Goal: Task Accomplishment & Management: Complete application form

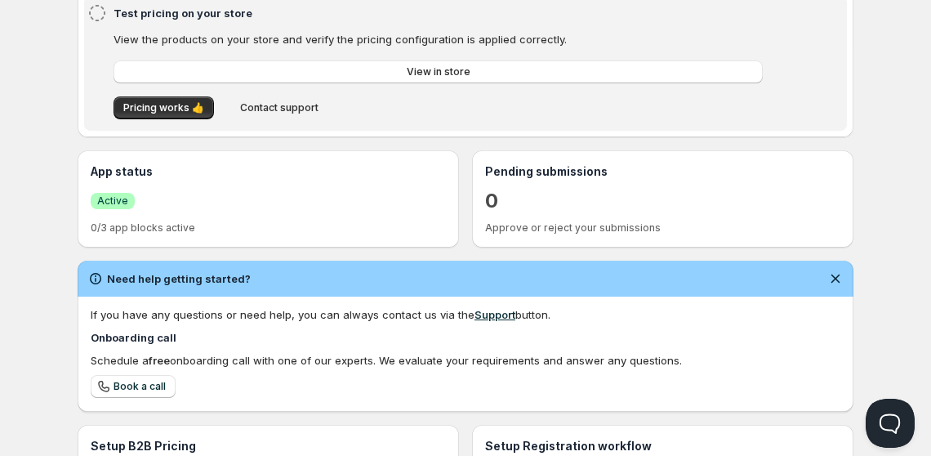
scroll to position [243, 0]
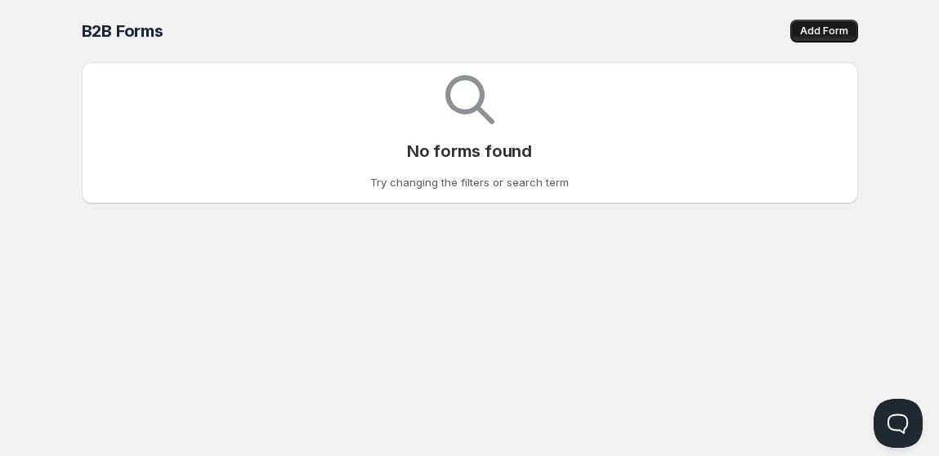
click at [834, 23] on button "Add Form" at bounding box center [824, 31] width 68 height 23
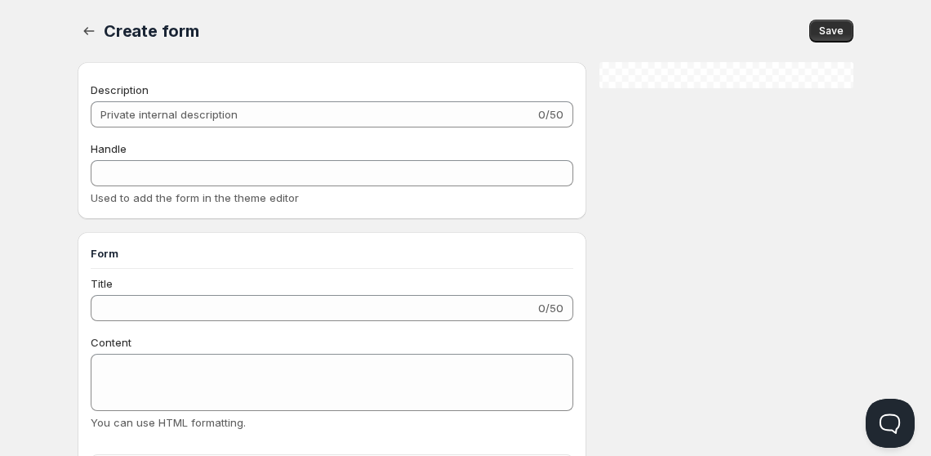
checkbox input "true"
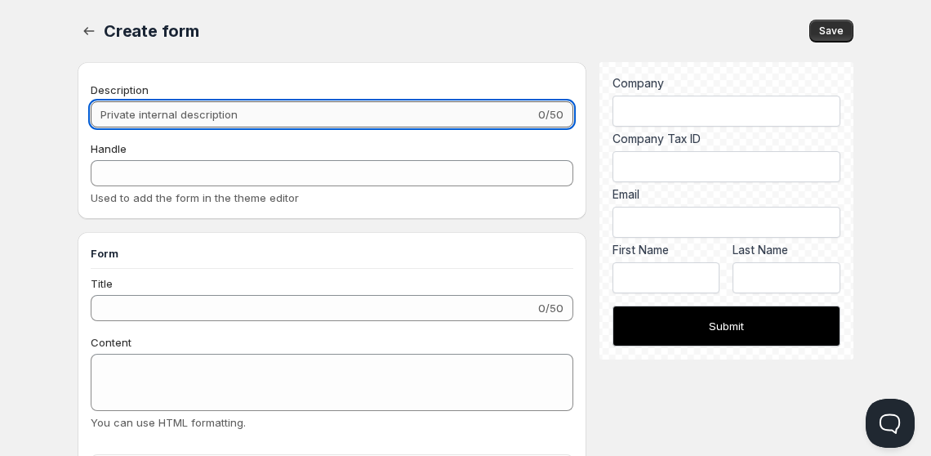
click at [276, 123] on input "Description" at bounding box center [313, 114] width 444 height 26
type input "W"
type input "w"
type input "Wh"
type input "wh"
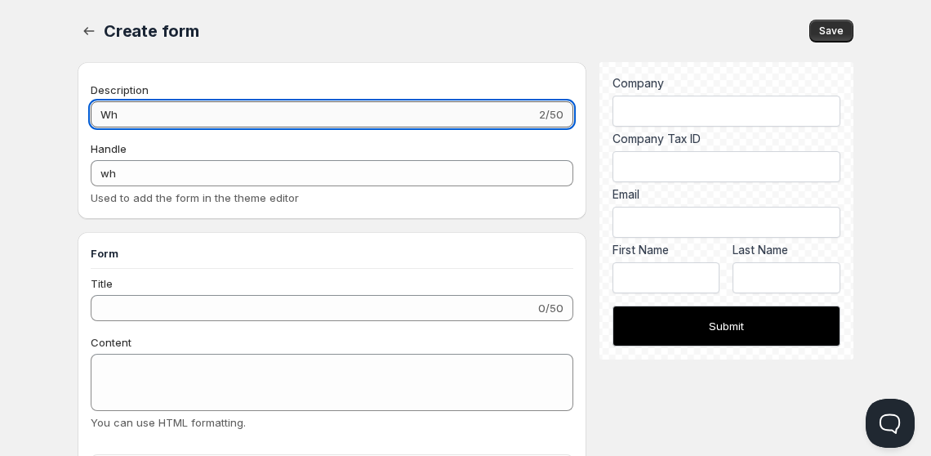
type input "Who"
type input "who"
type input "Whol"
type input "whol"
type input "Whole"
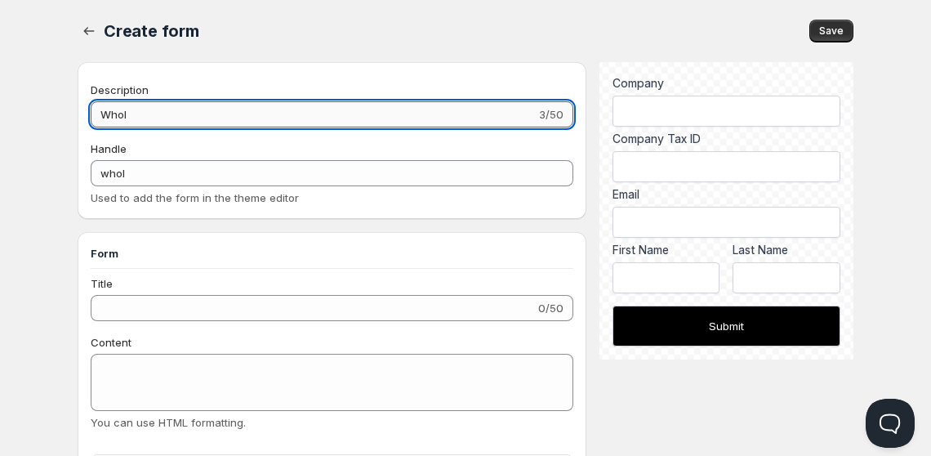
type input "whole"
type input "Wholes"
type input "wholes"
type input "Wholesa"
type input "wholesa"
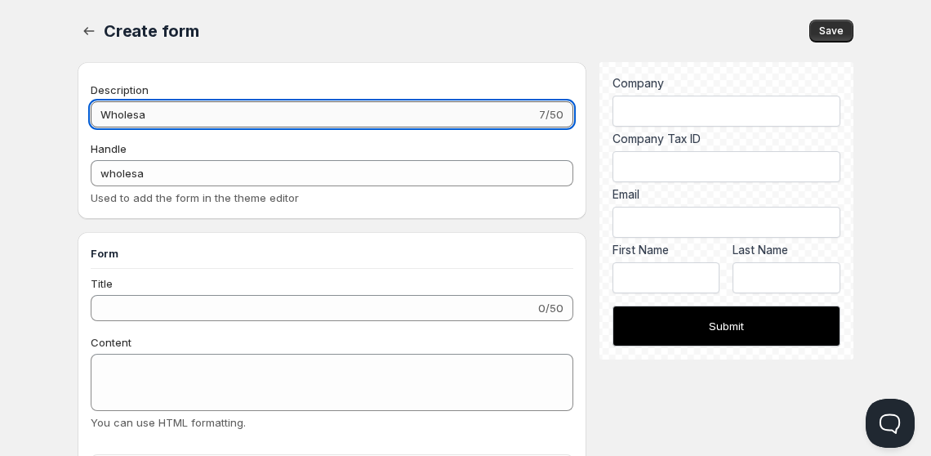
type input "Wholesal"
type input "wholesal"
type input "Wholesale"
type input "wholesale"
type input "Wholesale"
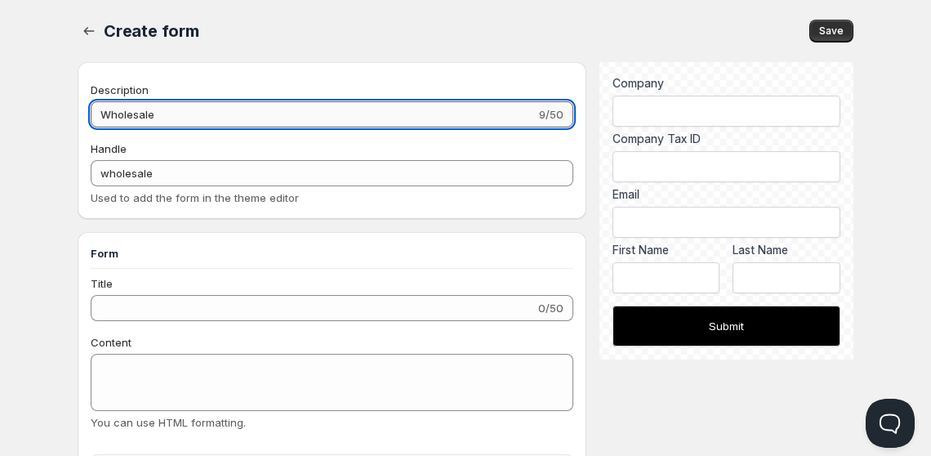
type input "wholesale-"
type input "Wholesale F"
type input "wholesale-f"
type input "Wholesale Fo"
type input "wholesale-fo"
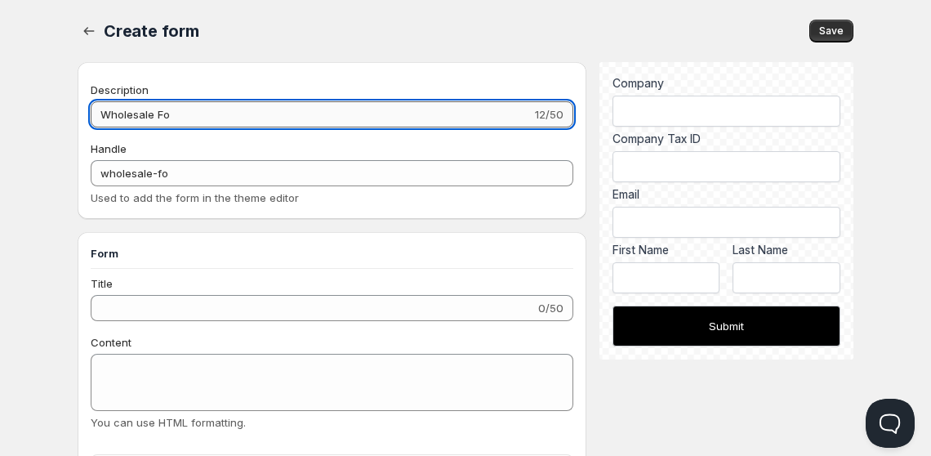
type input "Wholesale For"
type input "wholesale-for"
type input "Wholesale Form"
type input "wholesale-form"
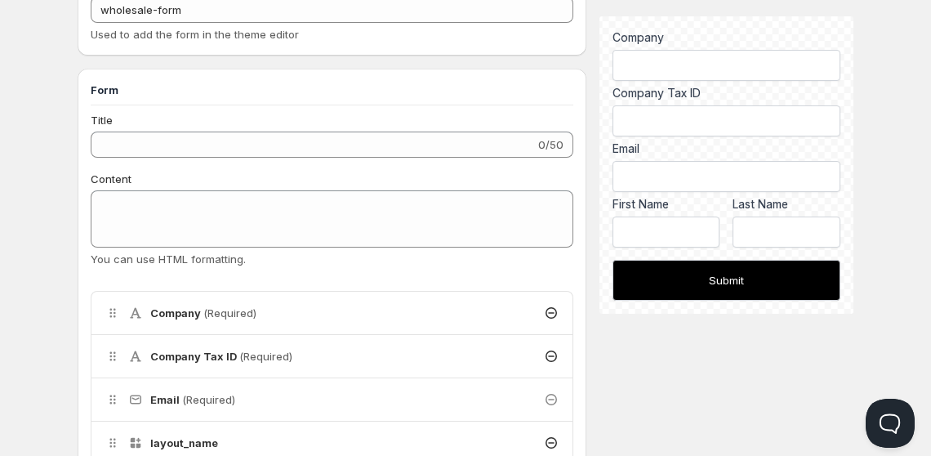
scroll to position [165, 0]
type input "Wholesale Form"
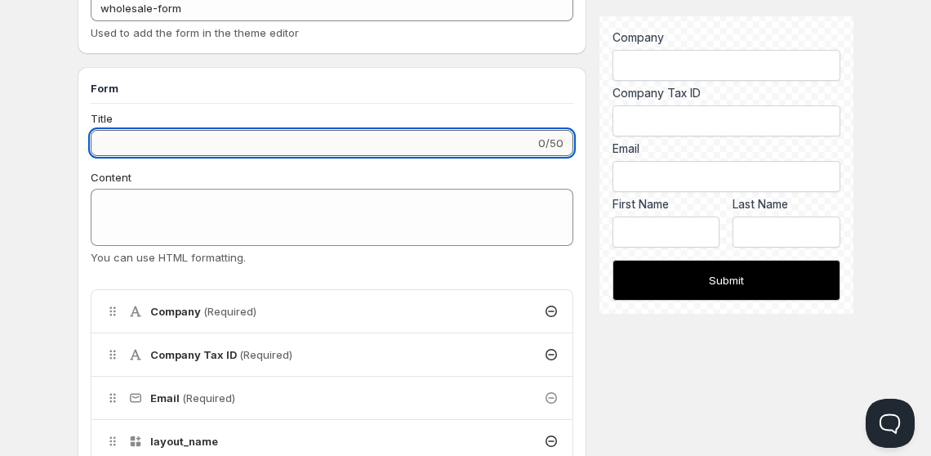
click at [264, 139] on input "Title" at bounding box center [313, 143] width 444 height 26
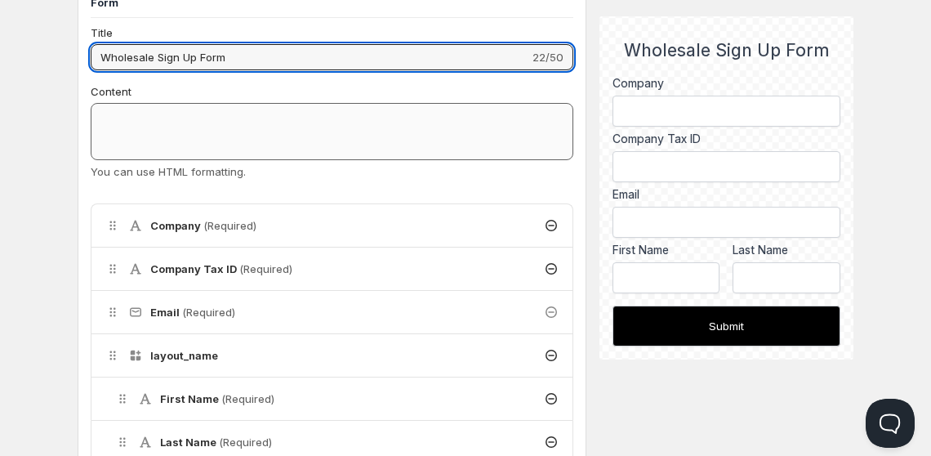
scroll to position [311, 0]
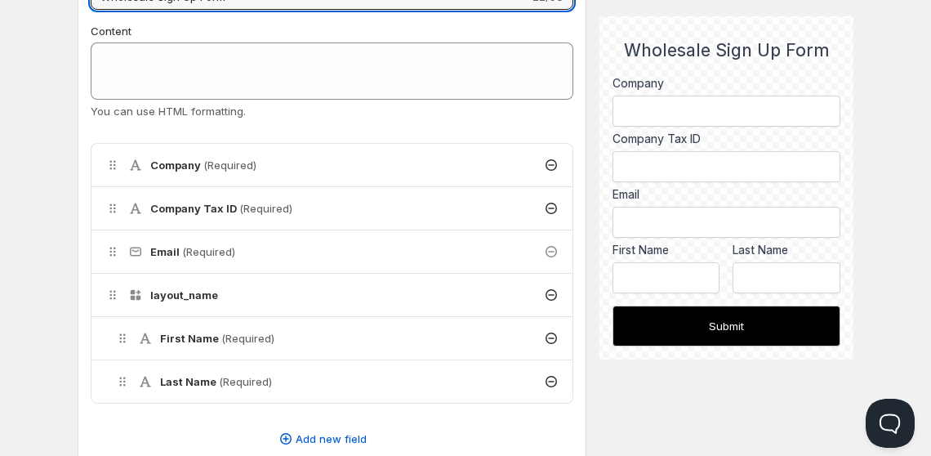
type input "Wholesale Sign Up Form"
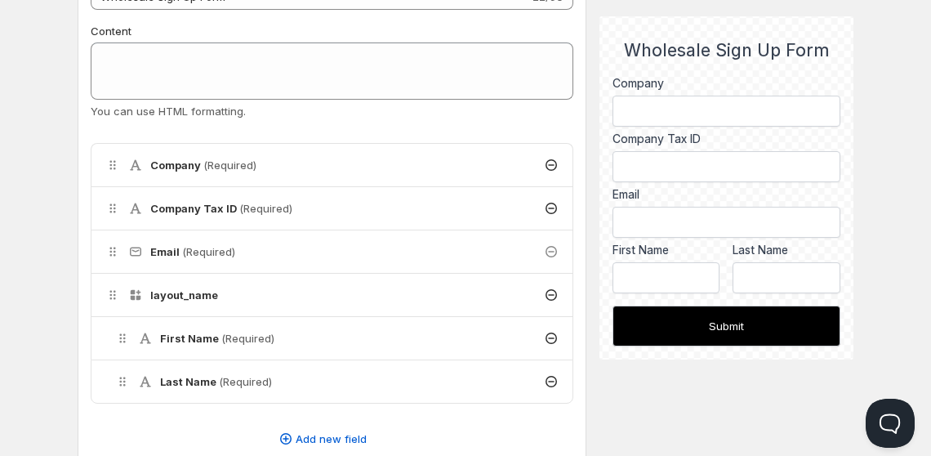
click at [294, 210] on div "Company Tax ID (Required)" at bounding box center [331, 208] width 481 height 42
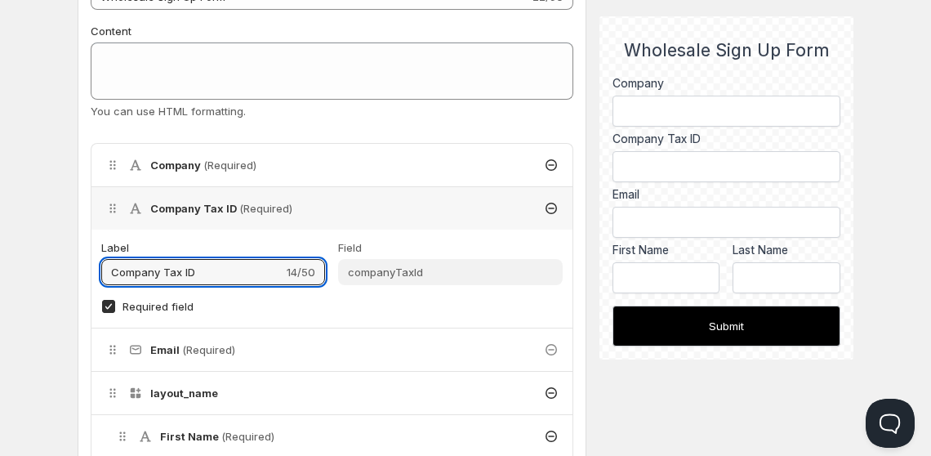
drag, startPoint x: 202, startPoint y: 265, endPoint x: 69, endPoint y: 265, distance: 133.2
click at [69, 265] on div "Create form. This page is ready Create form Save Description Wholesale Form 14/…" at bounding box center [465, 405] width 815 height 1433
type input "VAT Number"
click at [420, 158] on div "Company (Required)" at bounding box center [331, 165] width 481 height 42
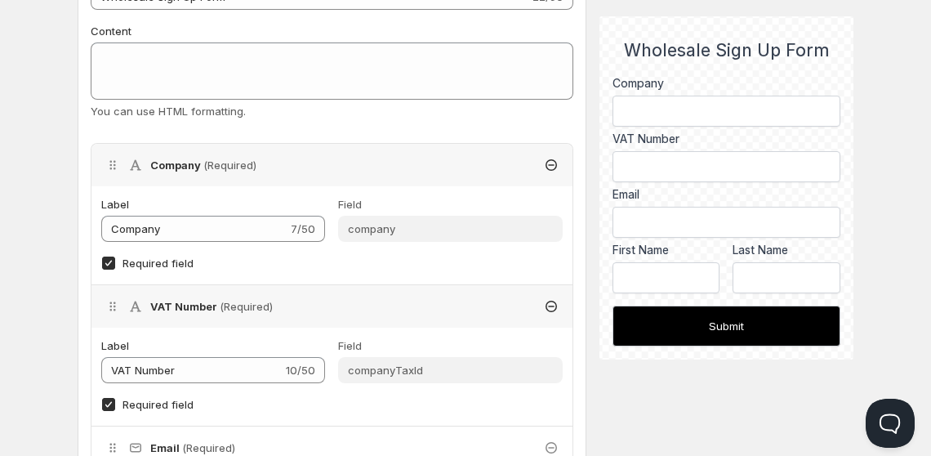
click at [171, 258] on span "Required field" at bounding box center [158, 263] width 71 height 13
click at [115, 258] on input "Required field" at bounding box center [108, 263] width 13 height 13
checkbox input "false"
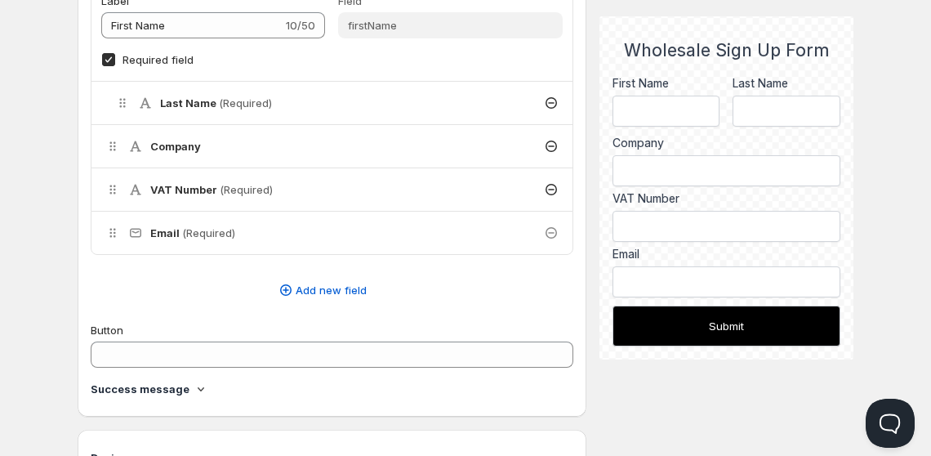
scroll to position [817, 0]
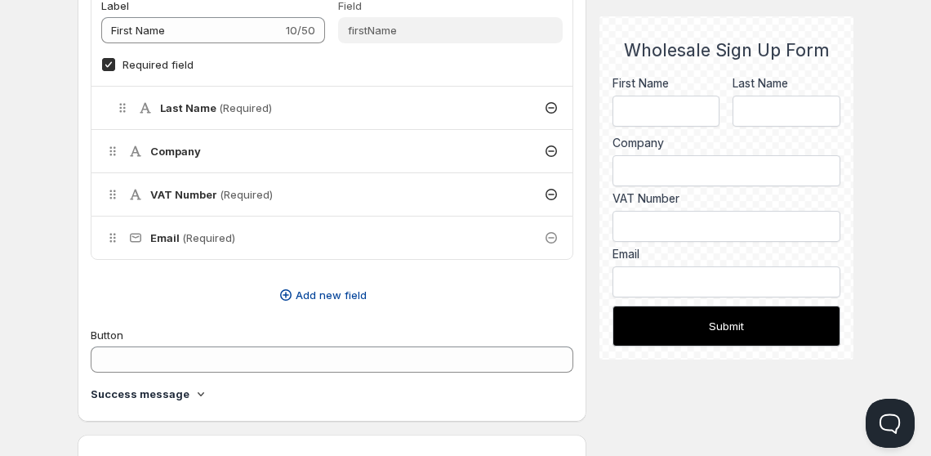
click at [321, 288] on span "Add new field" at bounding box center [331, 295] width 71 height 16
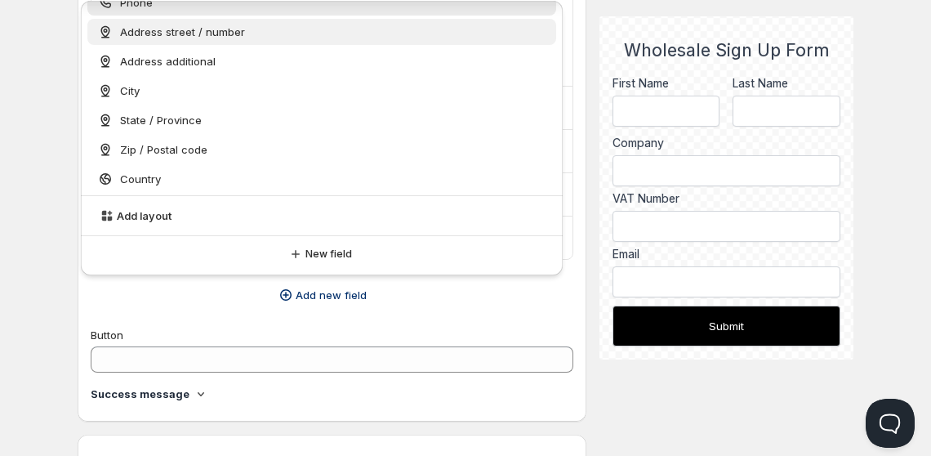
scroll to position [0, 0]
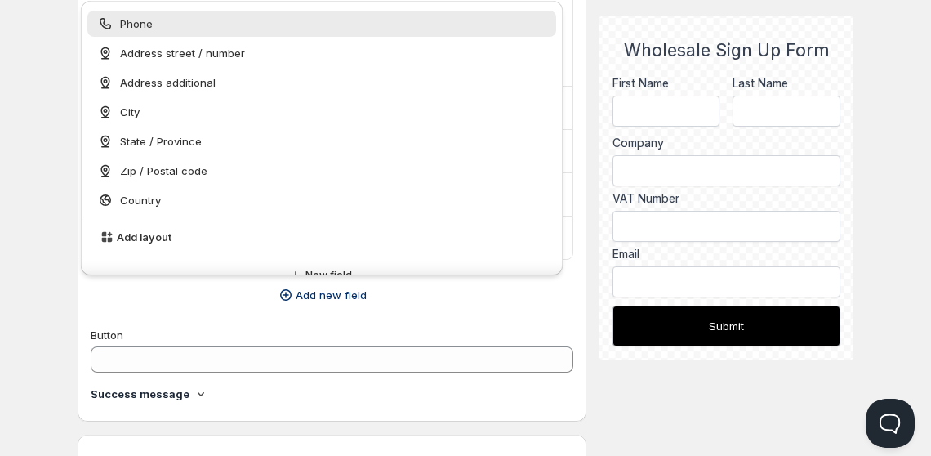
click at [182, 25] on div "Phone" at bounding box center [322, 24] width 450 height 16
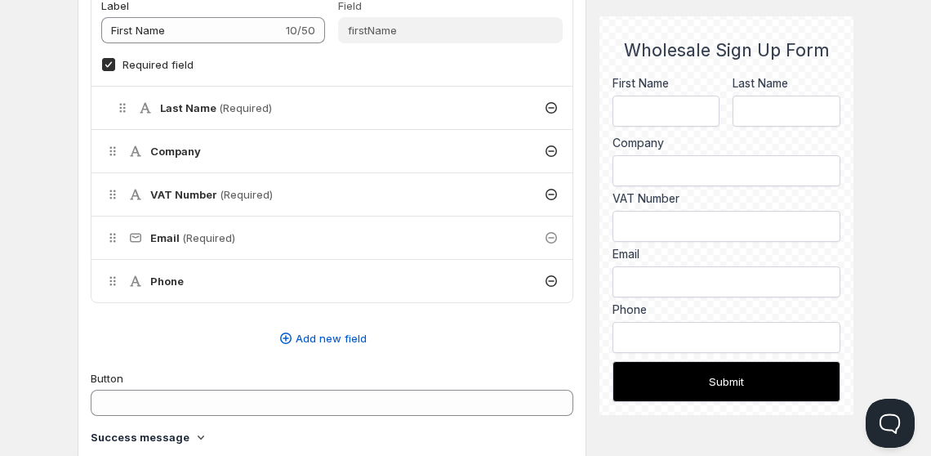
click at [261, 288] on div "Phone" at bounding box center [331, 281] width 481 height 42
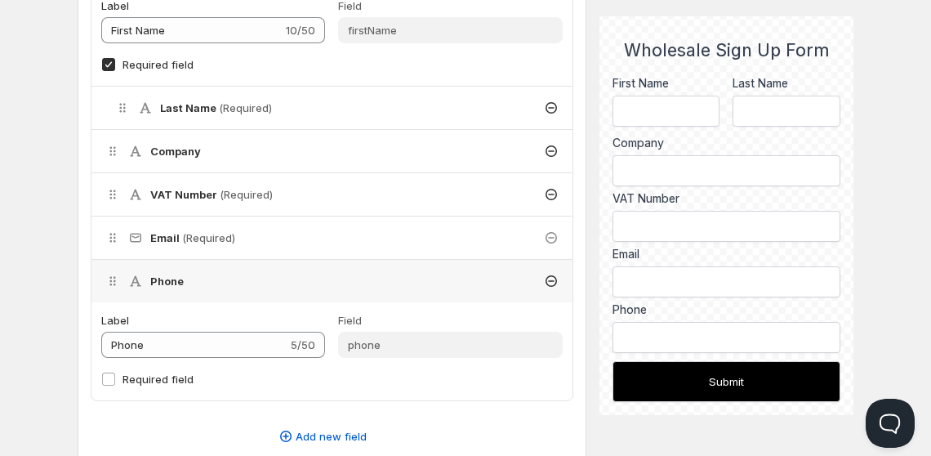
scroll to position [915, 0]
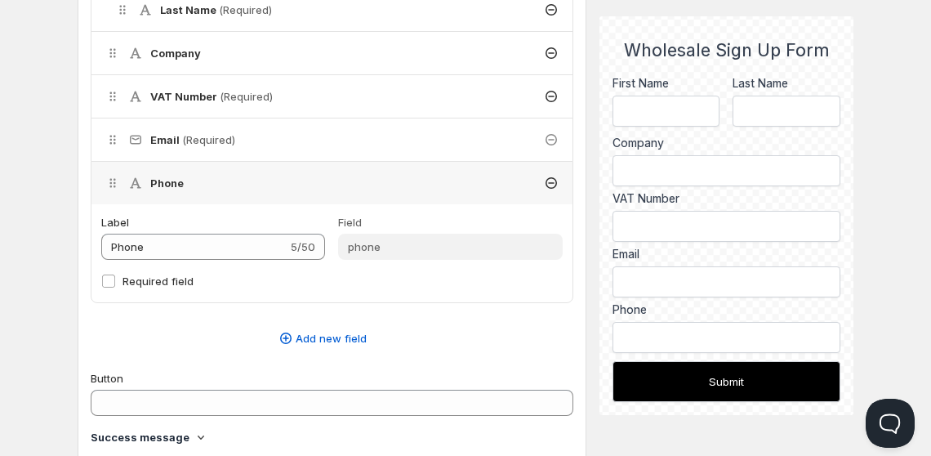
click at [383, 109] on div "VAT Number (Required)" at bounding box center [331, 96] width 481 height 42
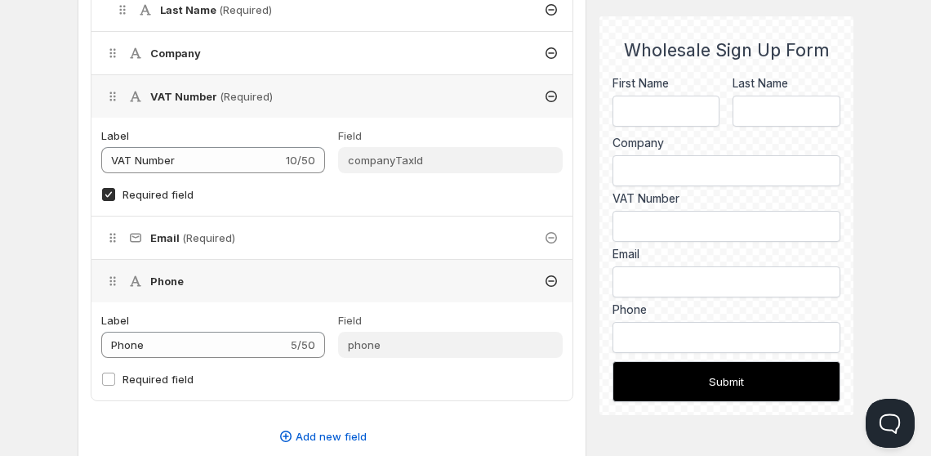
click at [160, 199] on span "Required field" at bounding box center [158, 194] width 71 height 16
click at [115, 199] on input "Required field" at bounding box center [108, 194] width 13 height 13
checkbox input "false"
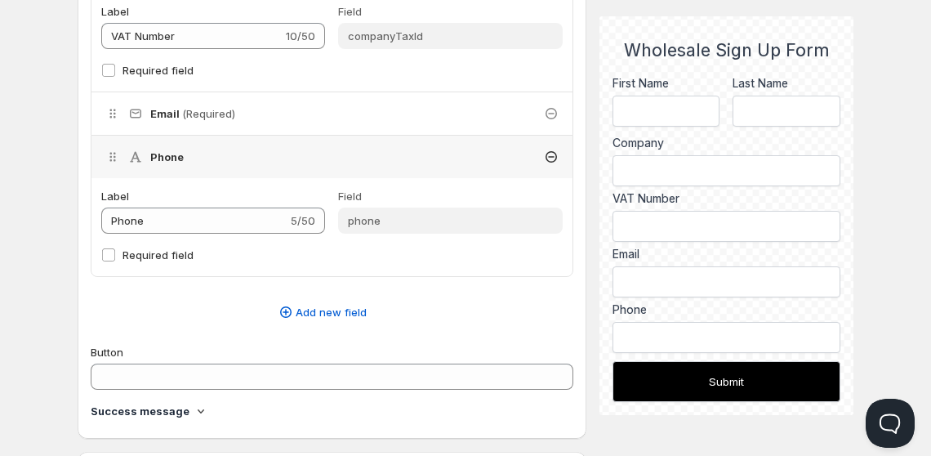
scroll to position [1039, 0]
click at [346, 310] on span "Add new field" at bounding box center [331, 312] width 71 height 16
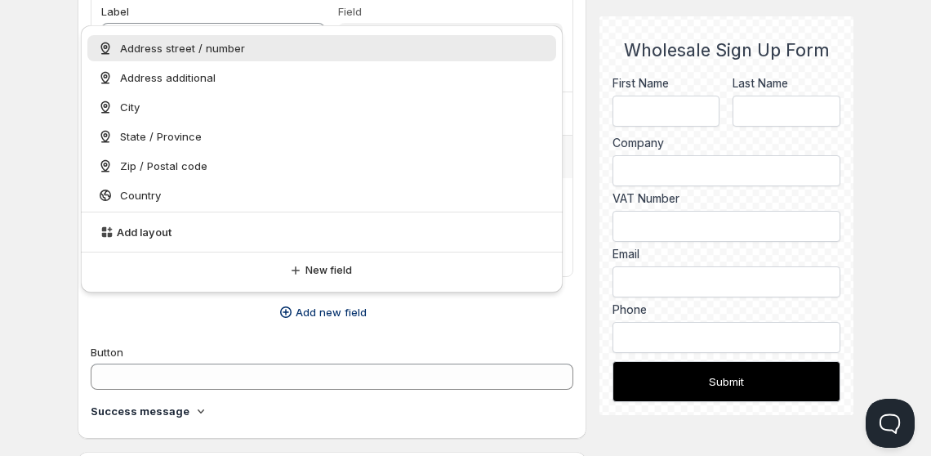
click at [252, 56] on div "Address street / number" at bounding box center [322, 48] width 470 height 26
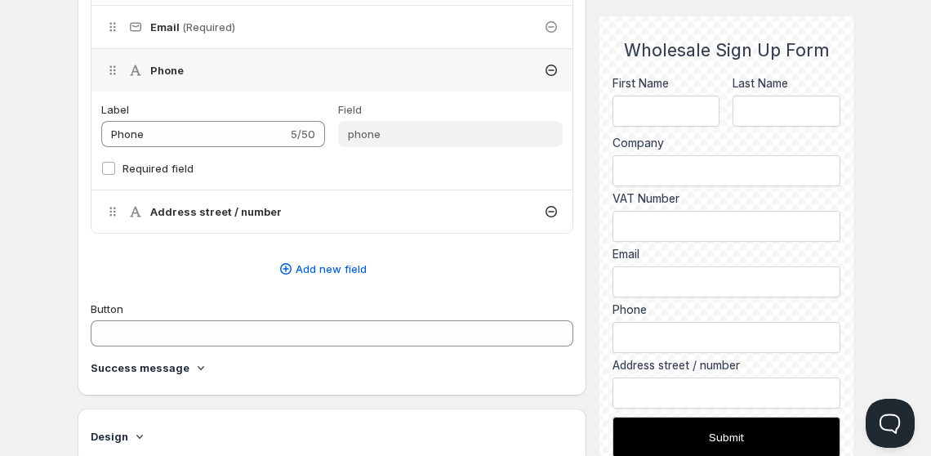
scroll to position [1127, 0]
click at [301, 214] on div "Address street / number" at bounding box center [331, 210] width 481 height 42
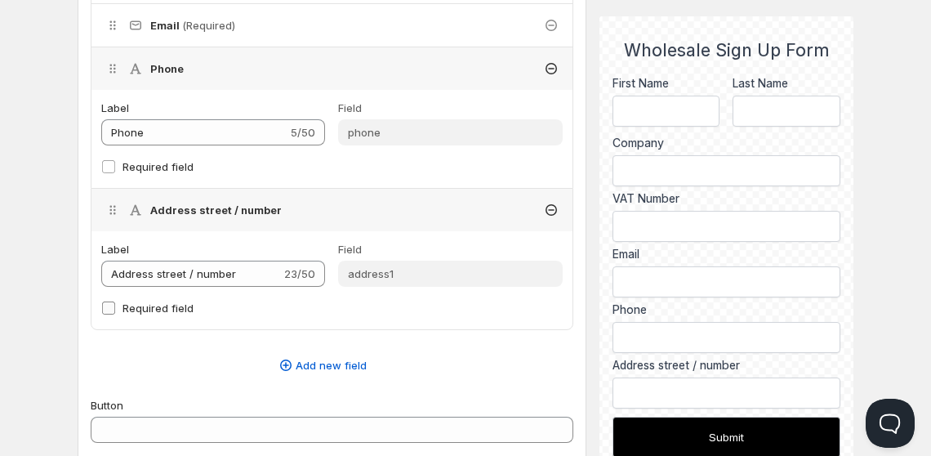
click at [154, 307] on span "Required field" at bounding box center [158, 307] width 71 height 13
click at [115, 307] on input "Required field" at bounding box center [108, 307] width 13 height 13
checkbox input "true"
click at [334, 363] on span "Add new field" at bounding box center [331, 365] width 71 height 16
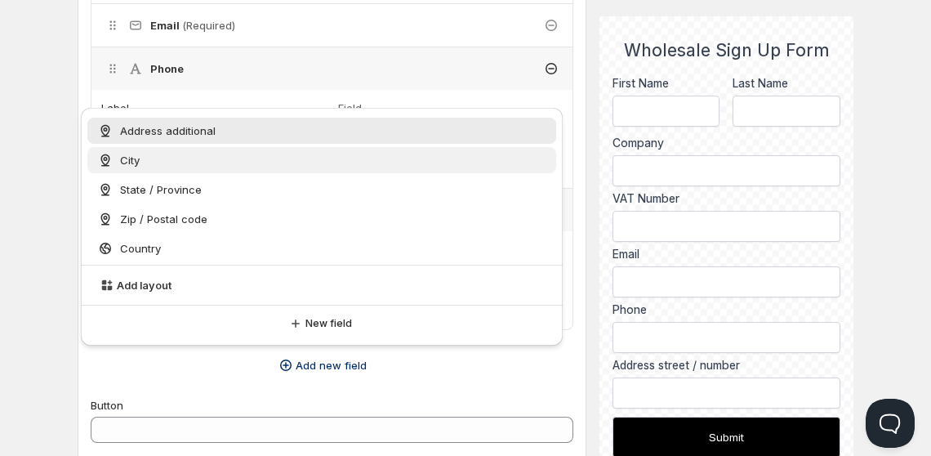
click at [236, 162] on div "City" at bounding box center [322, 160] width 450 height 16
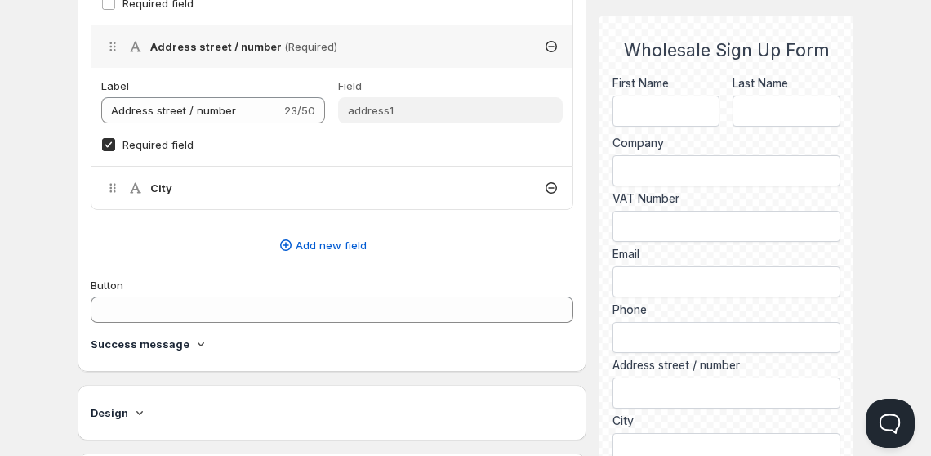
scroll to position [1292, 0]
click at [307, 188] on div "City" at bounding box center [331, 187] width 481 height 42
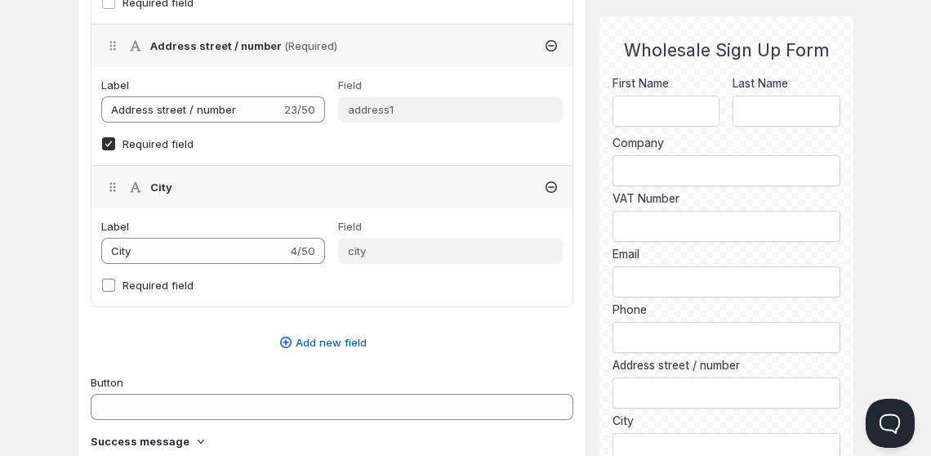
click at [194, 283] on label "Required field" at bounding box center [332, 285] width 462 height 23
click at [115, 283] on input "Required field" at bounding box center [108, 285] width 13 height 13
checkbox input "true"
click at [300, 343] on span "Add new field" at bounding box center [331, 342] width 71 height 16
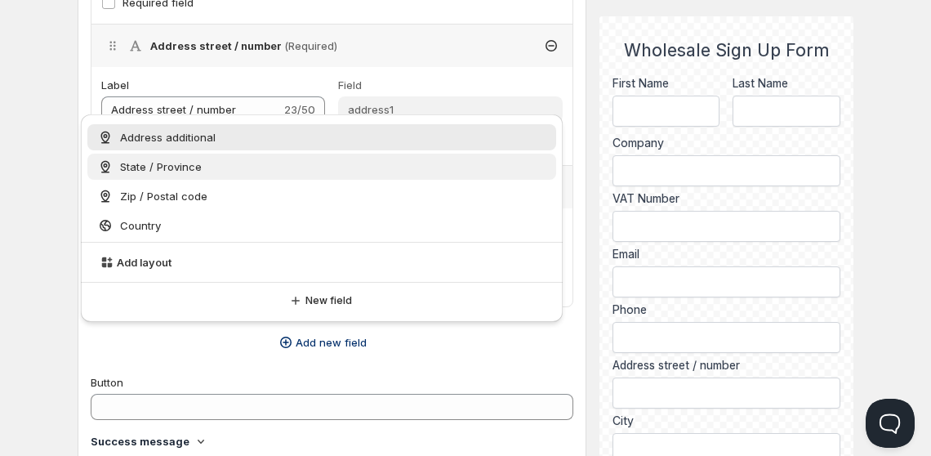
click at [203, 177] on div "State / Province" at bounding box center [322, 167] width 470 height 26
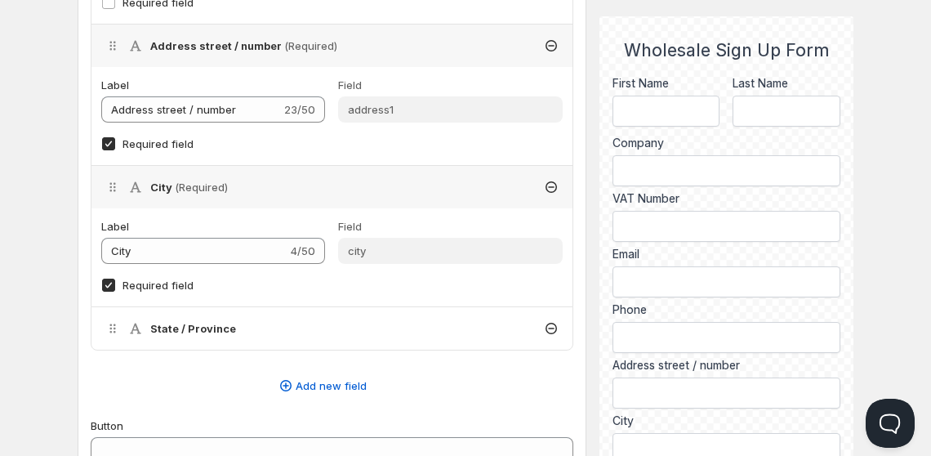
click at [250, 338] on div "State / Province" at bounding box center [331, 328] width 481 height 42
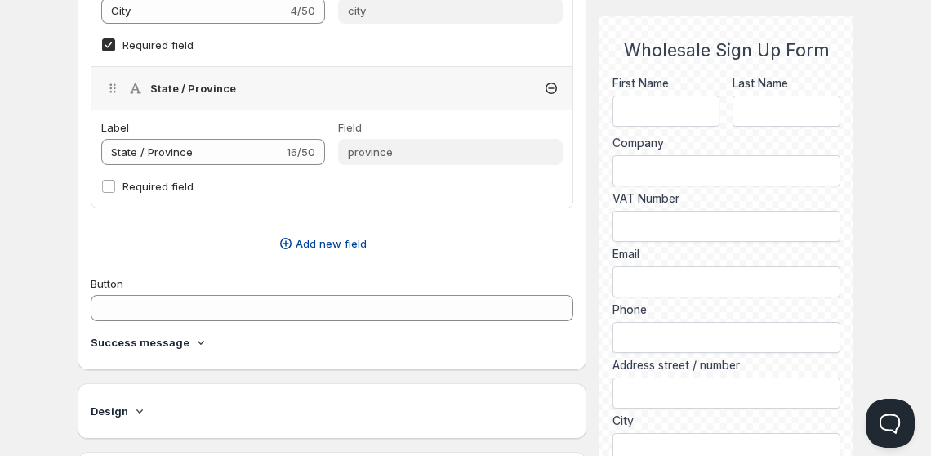
scroll to position [1531, 0]
click at [174, 182] on span "Required field" at bounding box center [158, 187] width 71 height 13
click at [115, 182] on input "Required field" at bounding box center [108, 187] width 13 height 13
checkbox input "true"
click at [315, 248] on button "Add new field" at bounding box center [322, 244] width 483 height 26
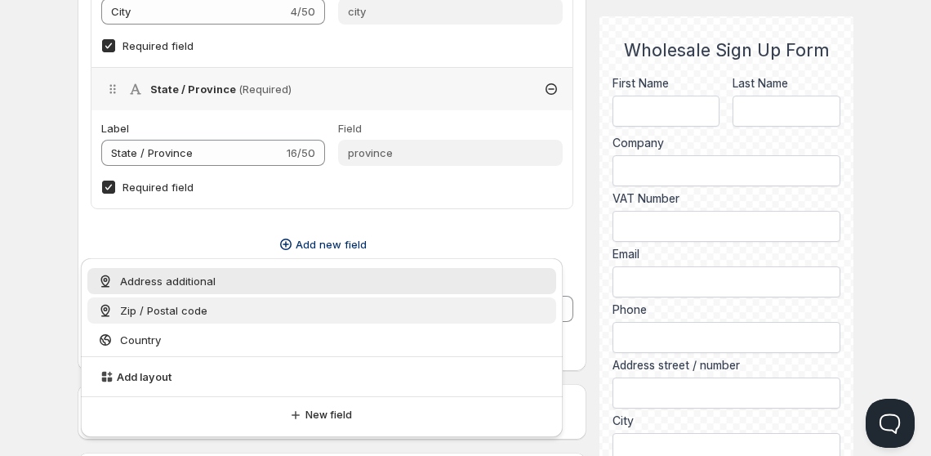
click at [199, 306] on span "Zip / Postal code" at bounding box center [163, 310] width 87 height 16
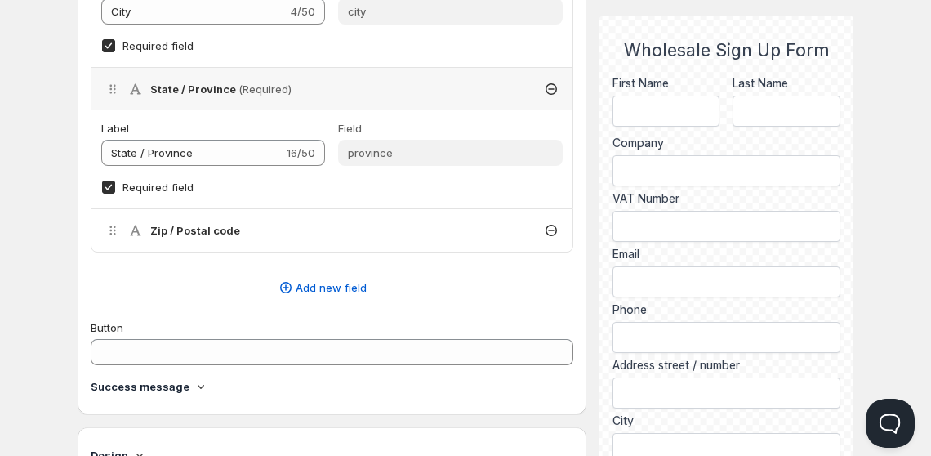
click at [248, 225] on div "Zip / Postal code" at bounding box center [331, 230] width 481 height 42
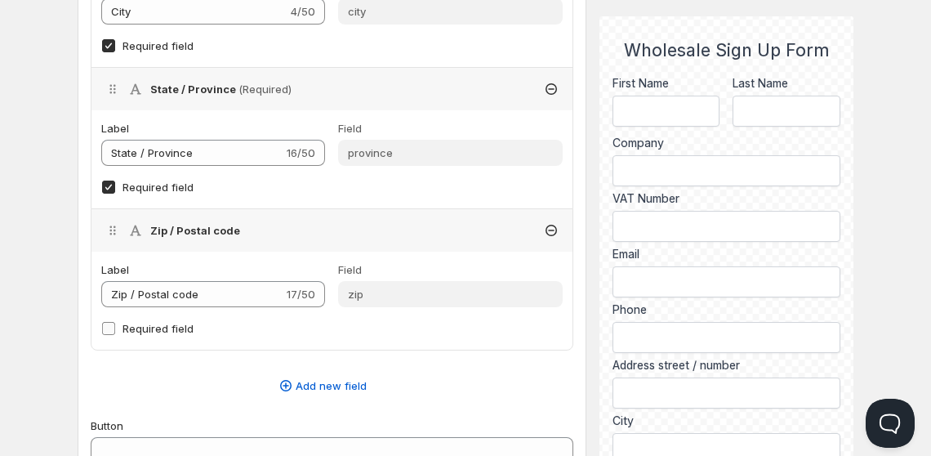
click at [149, 322] on span "Required field" at bounding box center [158, 328] width 71 height 13
click at [115, 322] on input "Required field" at bounding box center [108, 328] width 13 height 13
checkbox input "true"
click at [303, 377] on span "Add new field" at bounding box center [331, 385] width 71 height 16
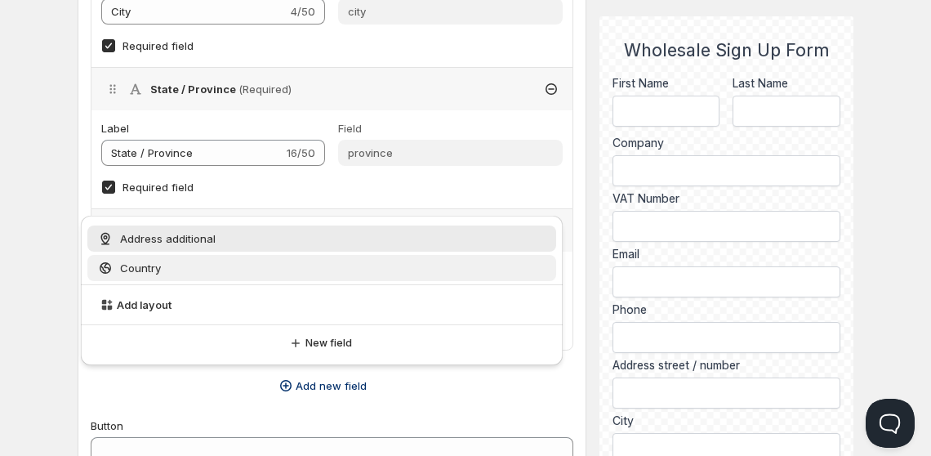
click at [158, 274] on span "Country" at bounding box center [140, 268] width 41 height 16
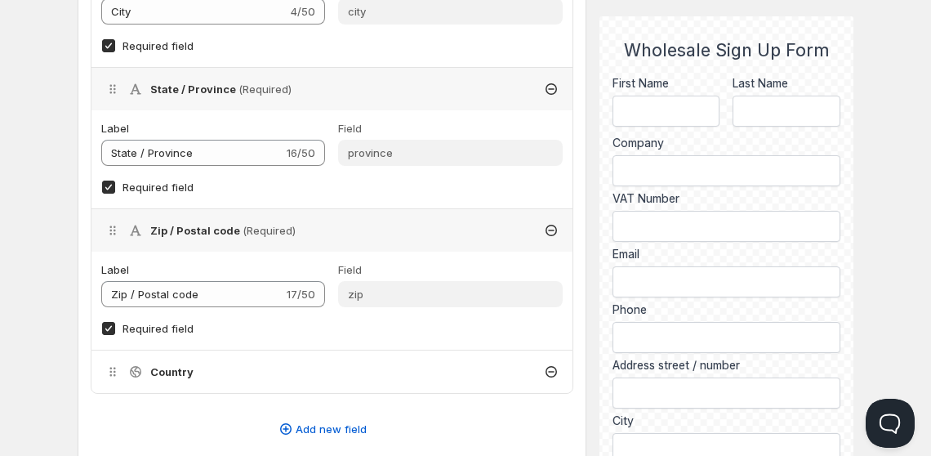
click at [181, 364] on h4 "Country" at bounding box center [171, 372] width 43 height 16
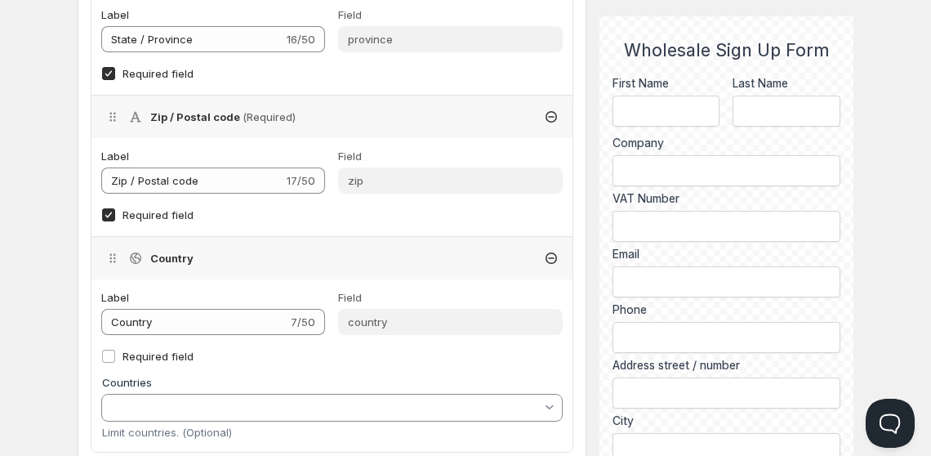
scroll to position [1647, 0]
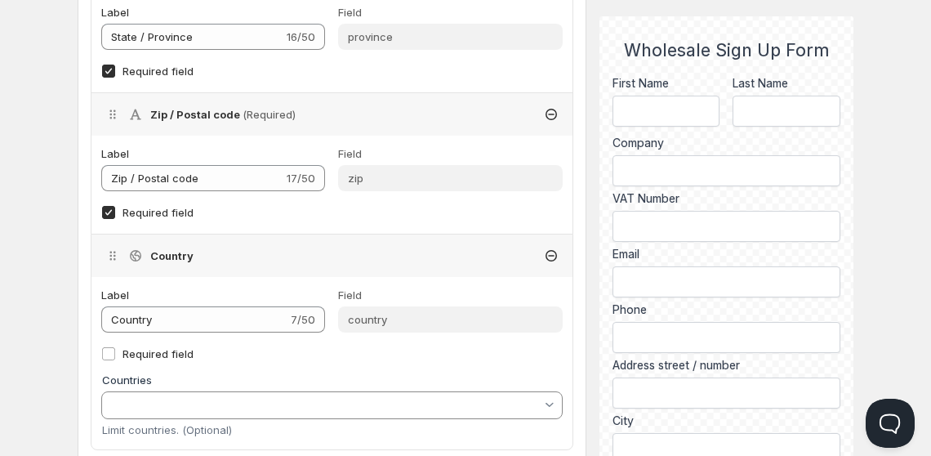
click at [158, 337] on div "Label Country 7/50 Field country Required field Countries Limit countries. (Opt…" at bounding box center [332, 363] width 462 height 153
click at [163, 347] on span "Required field" at bounding box center [158, 353] width 71 height 13
click at [115, 347] on input "Required field" at bounding box center [108, 353] width 13 height 13
checkbox input "true"
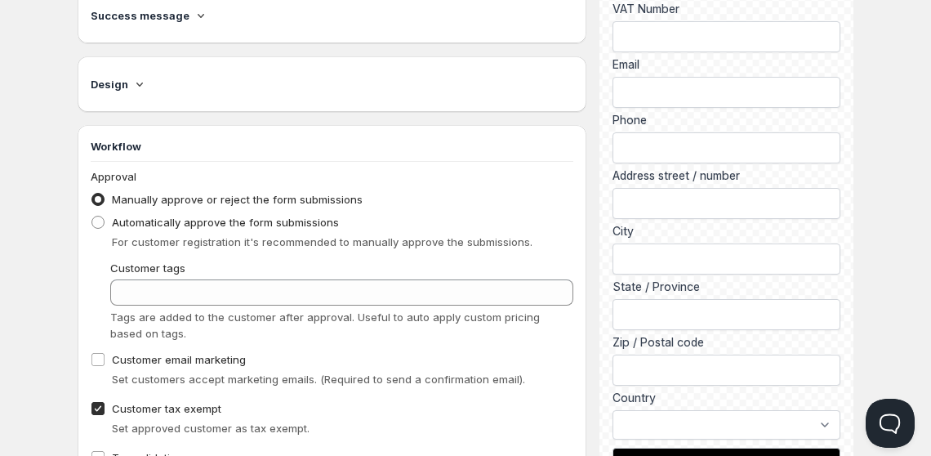
scroll to position [2298, 0]
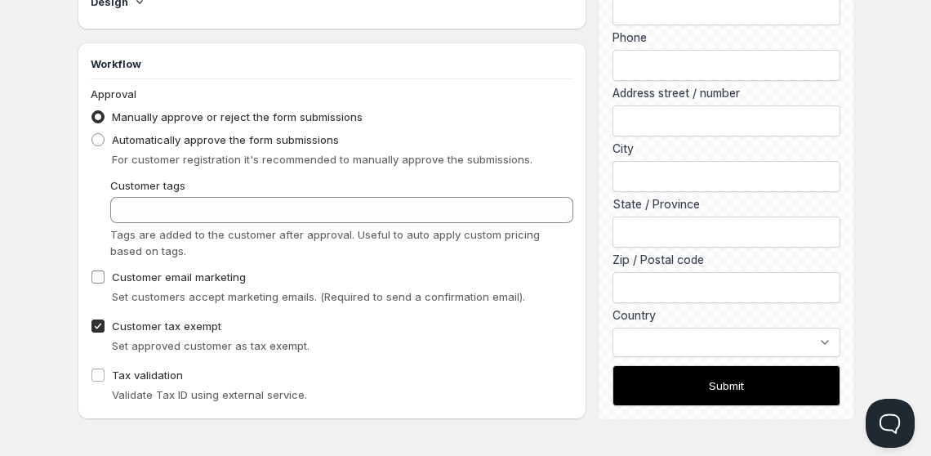
click at [105, 270] on span at bounding box center [98, 277] width 15 height 15
click at [105, 270] on input "Customer email marketing" at bounding box center [97, 276] width 13 height 13
checkbox input "true"
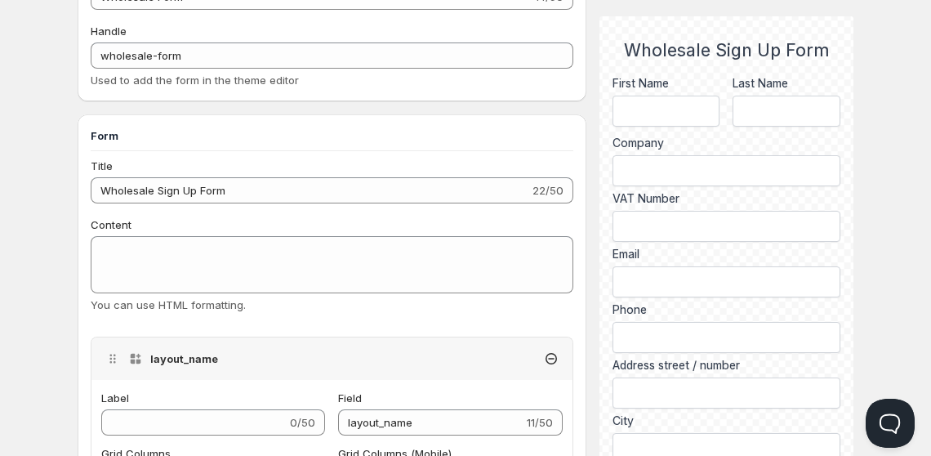
scroll to position [0, 0]
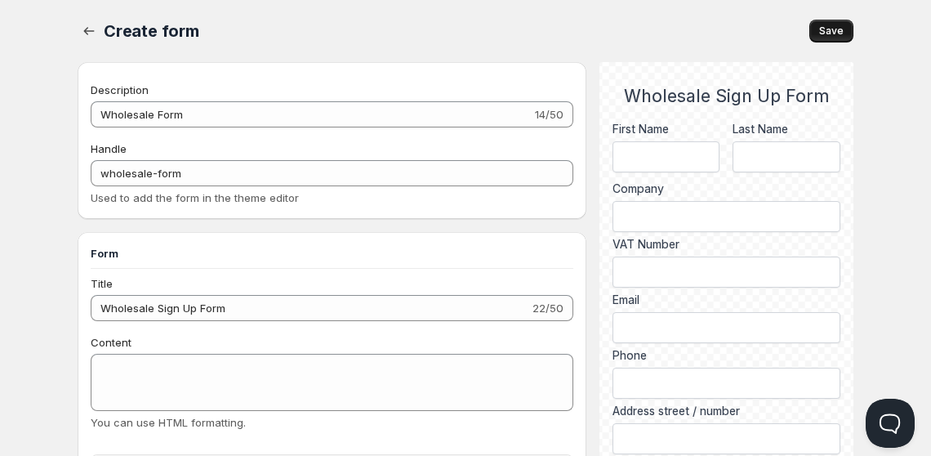
click at [836, 37] on span "Save" at bounding box center [831, 31] width 25 height 13
click at [87, 32] on icon "button" at bounding box center [89, 31] width 16 height 16
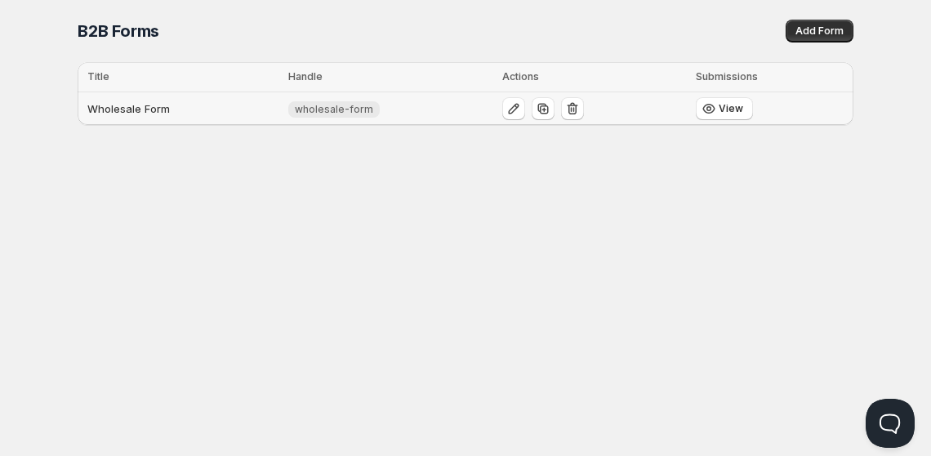
click at [449, 108] on td "wholesale-form" at bounding box center [390, 108] width 214 height 33
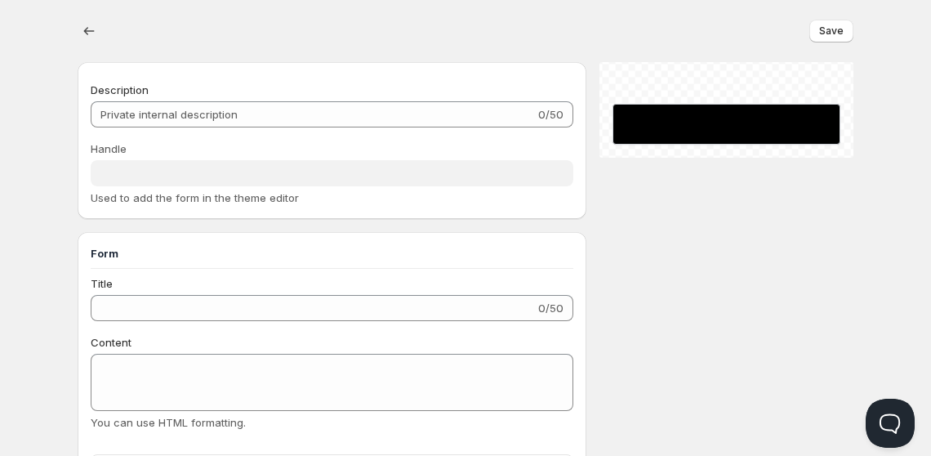
type input "Wholesale Form"
type input "wholesale-form"
type input "Wholesale Sign Up Form"
radio input "true"
checkbox input "true"
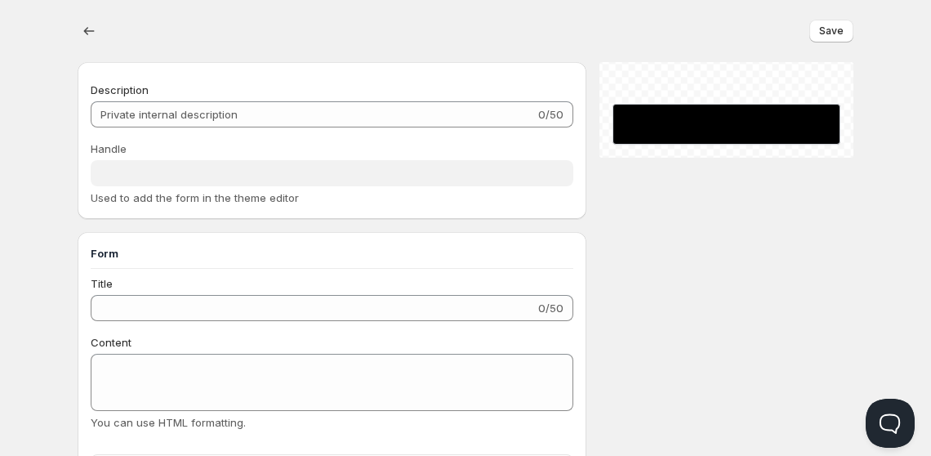
checkbox input "true"
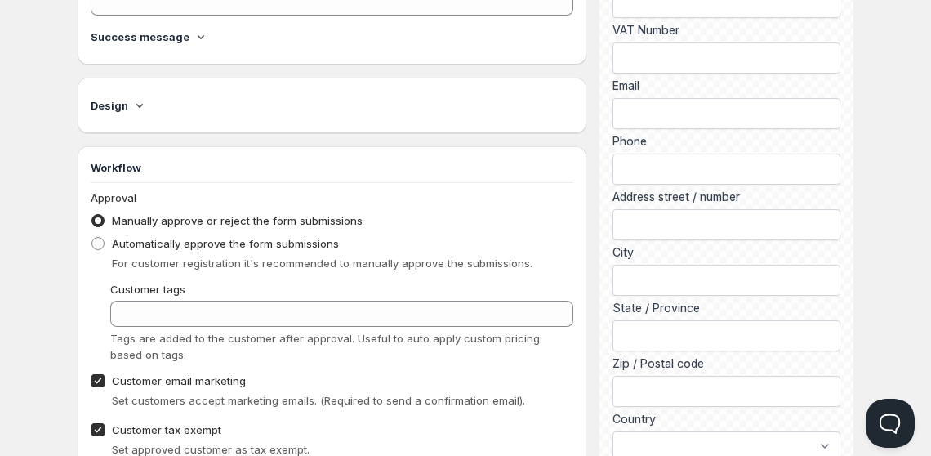
scroll to position [1177, 0]
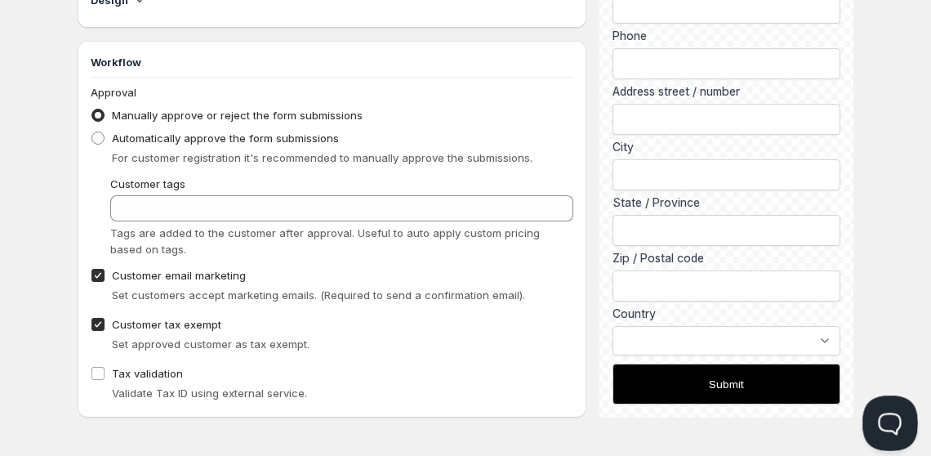
click at [885, 408] on button "Open Beacon popover" at bounding box center [887, 419] width 49 height 49
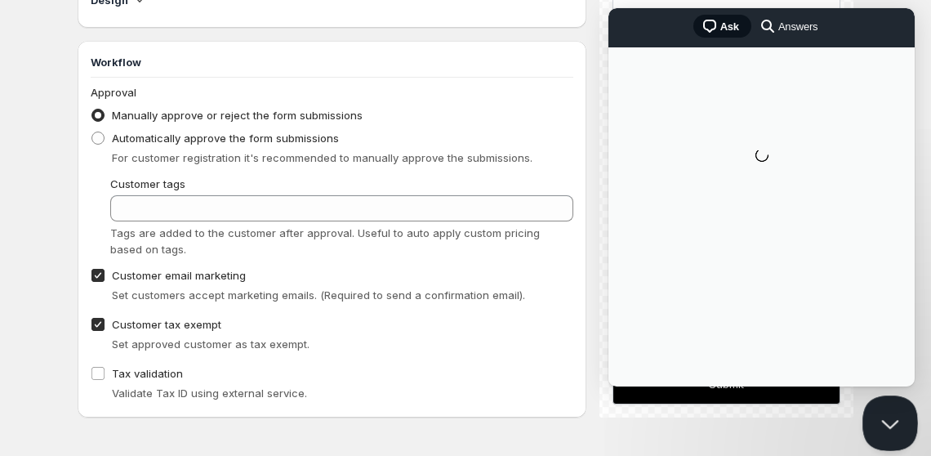
scroll to position [0, 0]
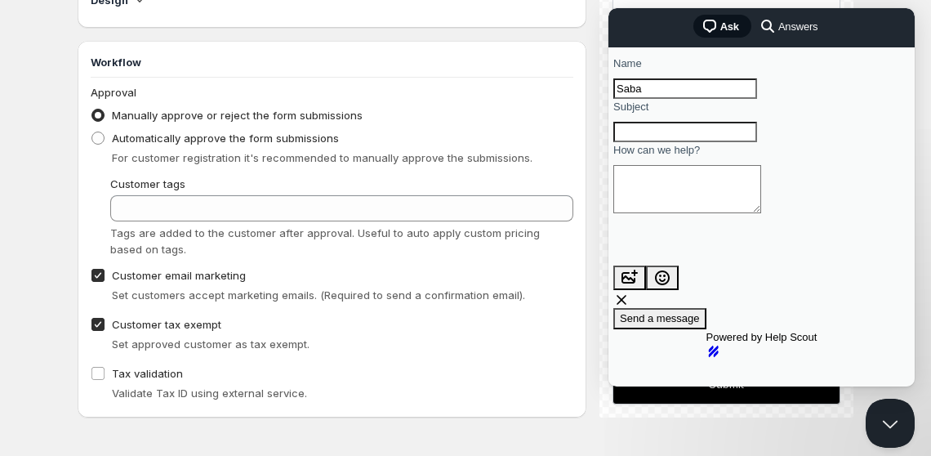
type input "Saba"
click at [636, 142] on div "Contact form" at bounding box center [761, 142] width 297 height 0
click at [648, 143] on input "Subject" at bounding box center [685, 132] width 144 height 21
type input "Customer Creation Form"
click at [694, 217] on div "Contact form" at bounding box center [761, 217] width 297 height 0
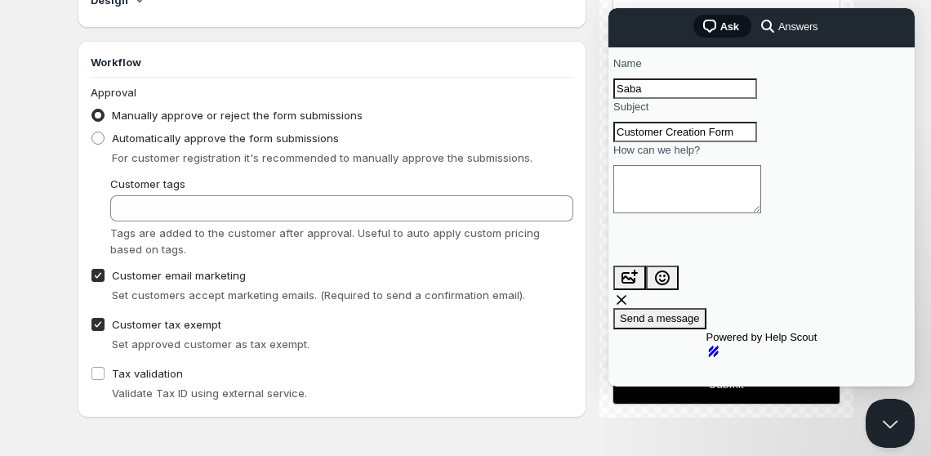
click at [684, 213] on textarea "How can we help?" at bounding box center [687, 189] width 148 height 48
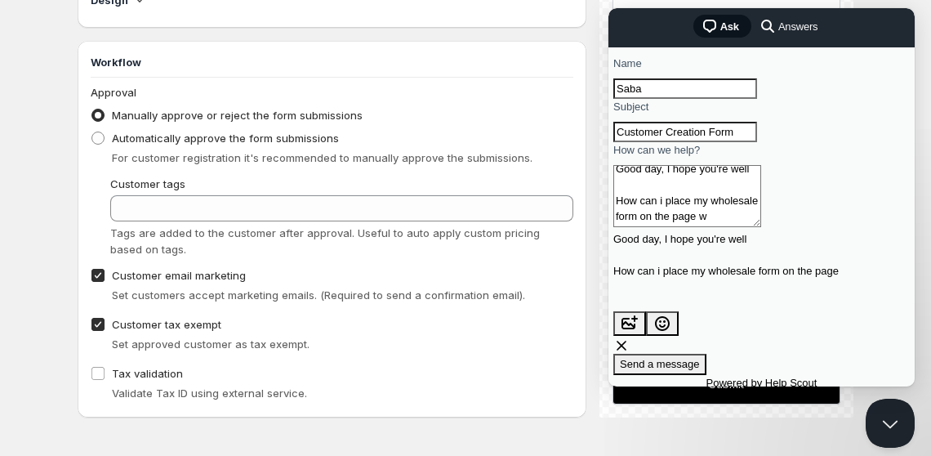
scroll to position [9, 0]
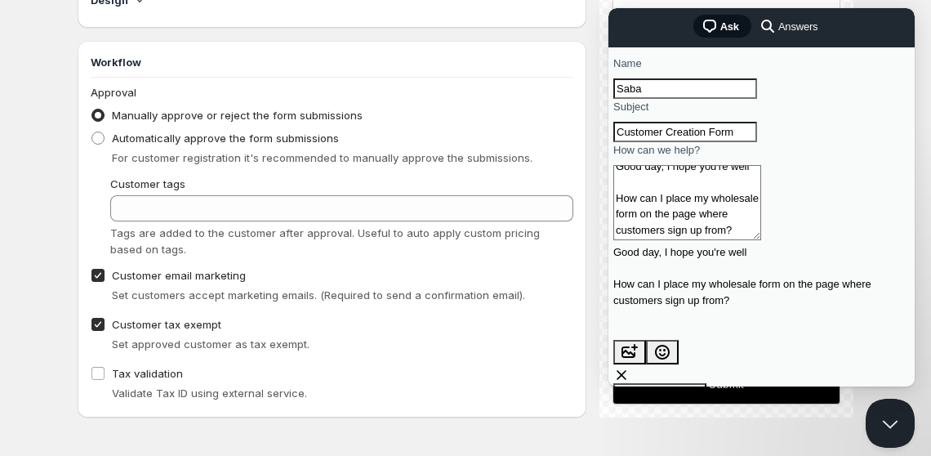
click at [761, 240] on textarea "Good day, I hope you're well How can I place my wholesale form on the page wher…" at bounding box center [687, 202] width 148 height 75
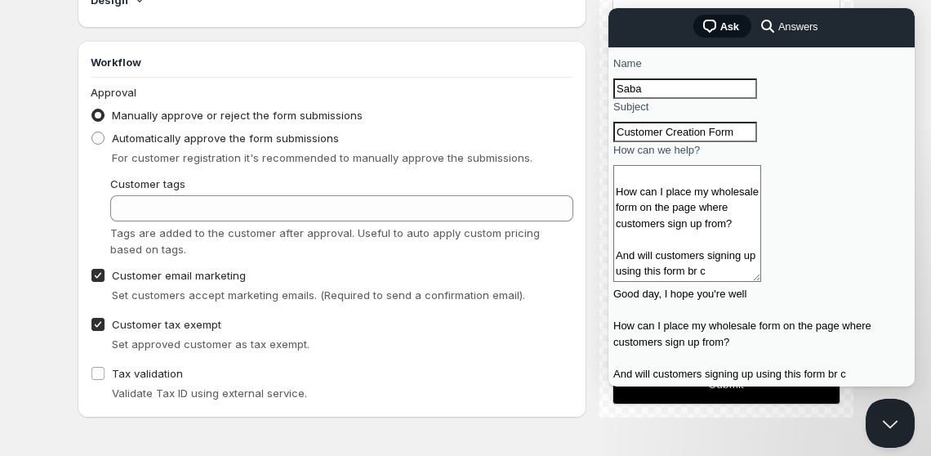
scroll to position [17, 0]
click at [761, 282] on textarea "Good day, I hope you're well How can I place my wholesale form on the page wher…" at bounding box center [687, 223] width 148 height 117
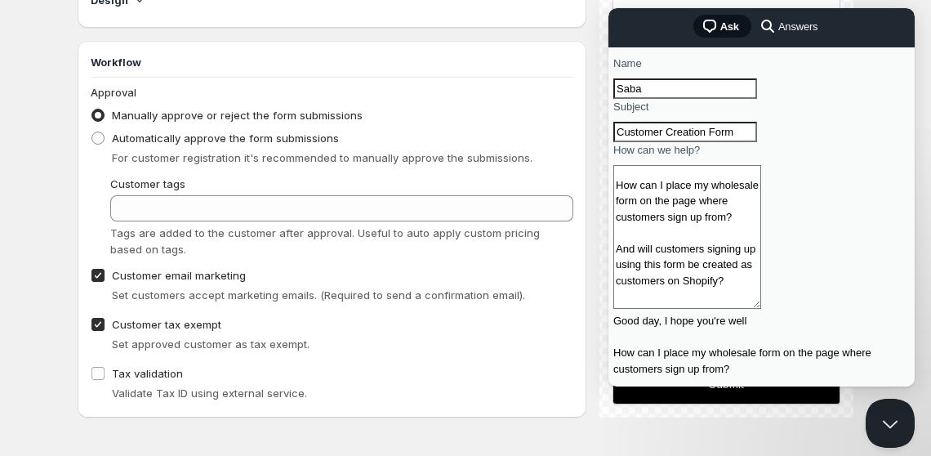
scroll to position [109, 0]
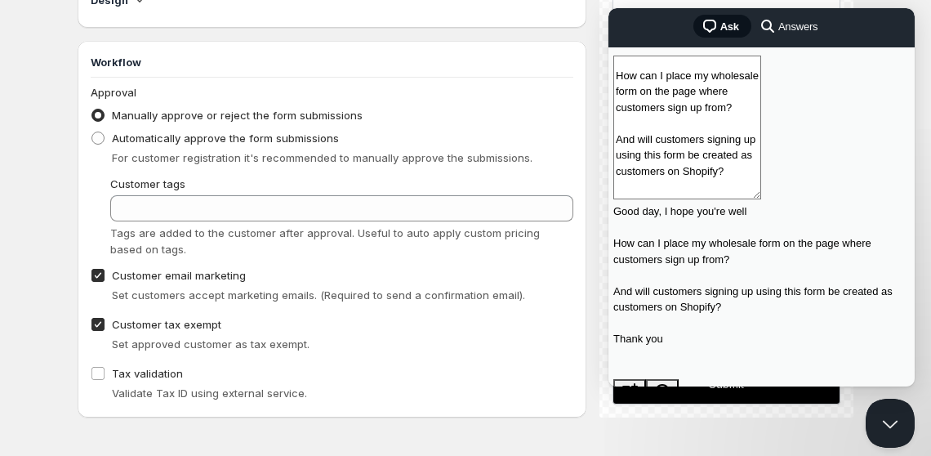
type textarea "Good day, I hope you're well How can I place my wholesale form on the page wher…"
click at [698, 426] on span "Send a message" at bounding box center [660, 432] width 80 height 12
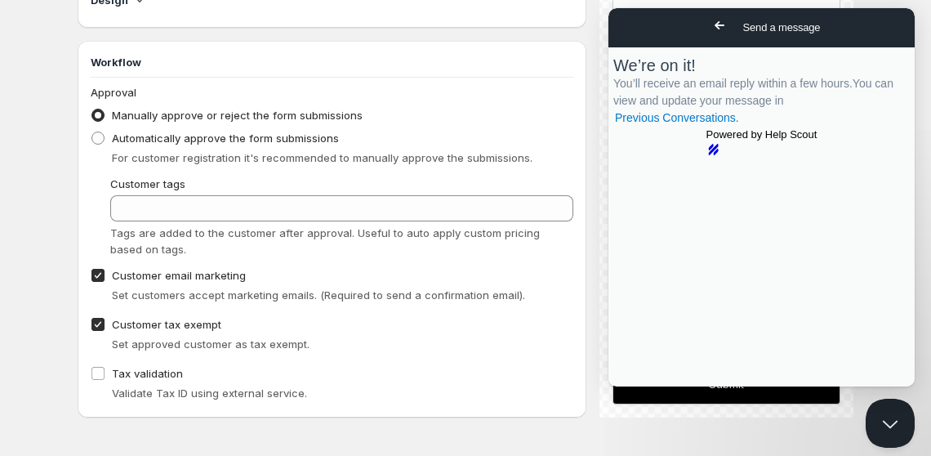
scroll to position [0, 0]
click at [723, 127] on link "Previous Conversations ." at bounding box center [676, 117] width 127 height 17
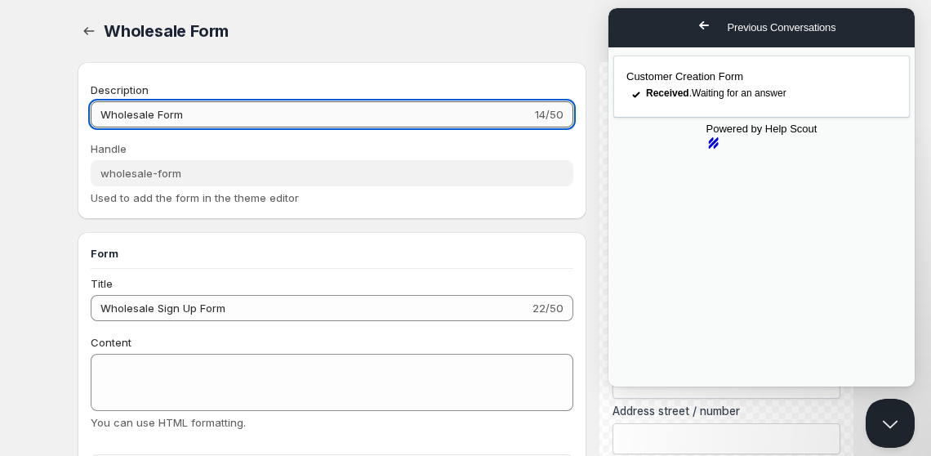
click at [265, 121] on input "Wholesale Form" at bounding box center [311, 114] width 441 height 26
click at [279, 107] on input "Description" at bounding box center [313, 114] width 444 height 26
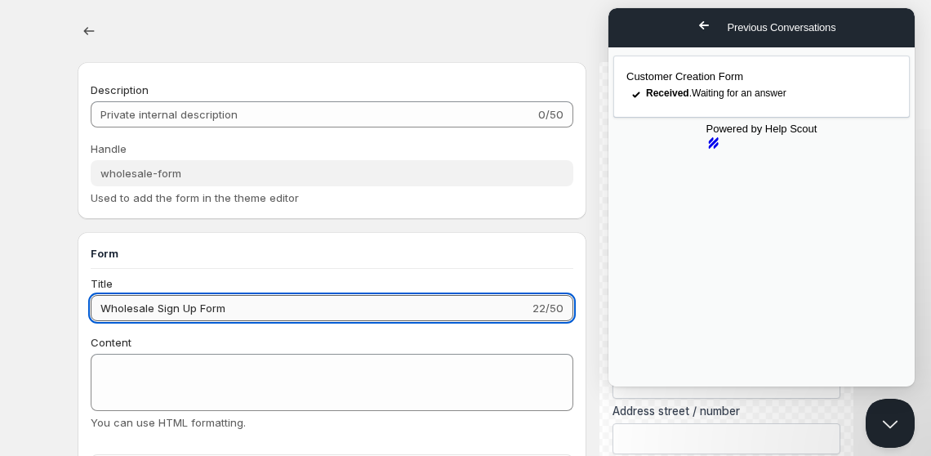
click at [230, 310] on input "Wholesale Sign Up Form" at bounding box center [310, 308] width 439 height 26
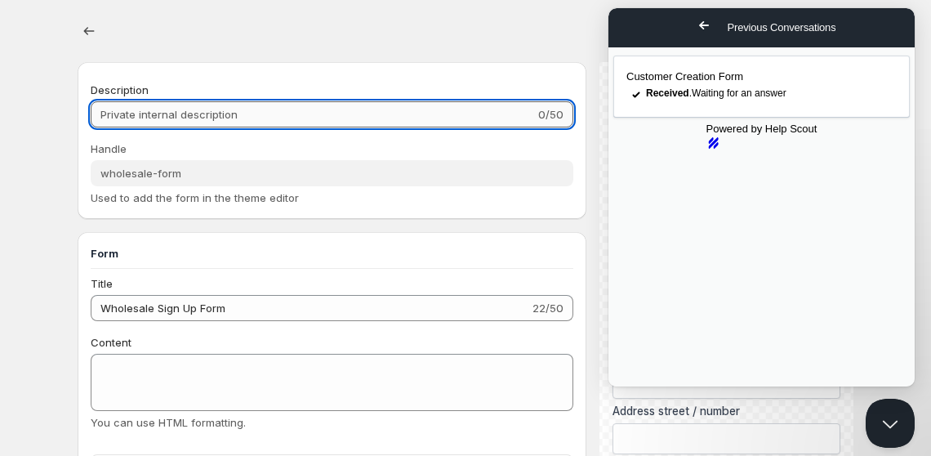
paste input "Wholesale Sign Up Form"
click at [275, 123] on input "Description" at bounding box center [313, 114] width 444 height 26
type input "Wholesale Sign Up Form"
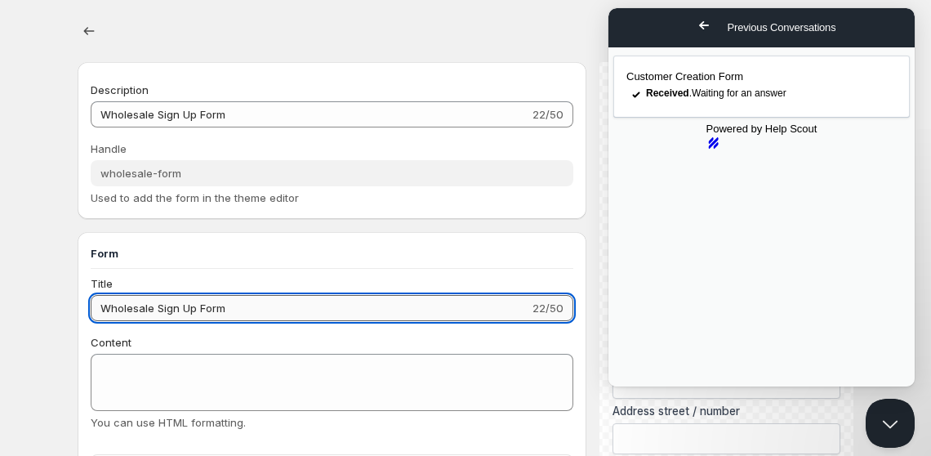
click at [265, 301] on input "Wholesale Sign Up Form" at bounding box center [310, 308] width 439 height 26
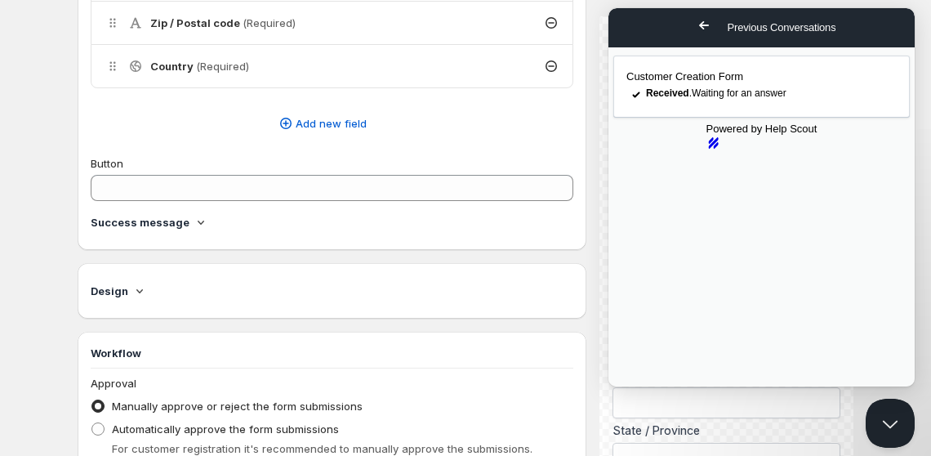
scroll to position [886, 0]
click at [333, 123] on span "Add new field" at bounding box center [331, 124] width 71 height 16
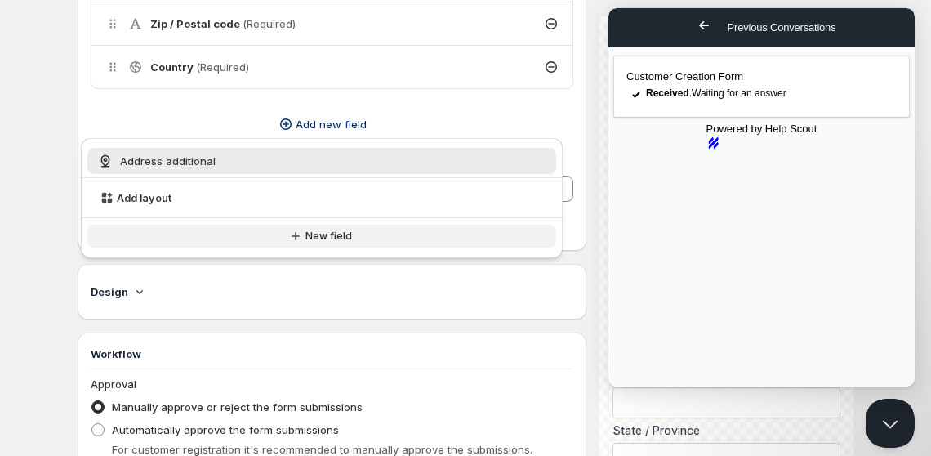
click at [319, 246] on button "New field" at bounding box center [322, 236] width 470 height 23
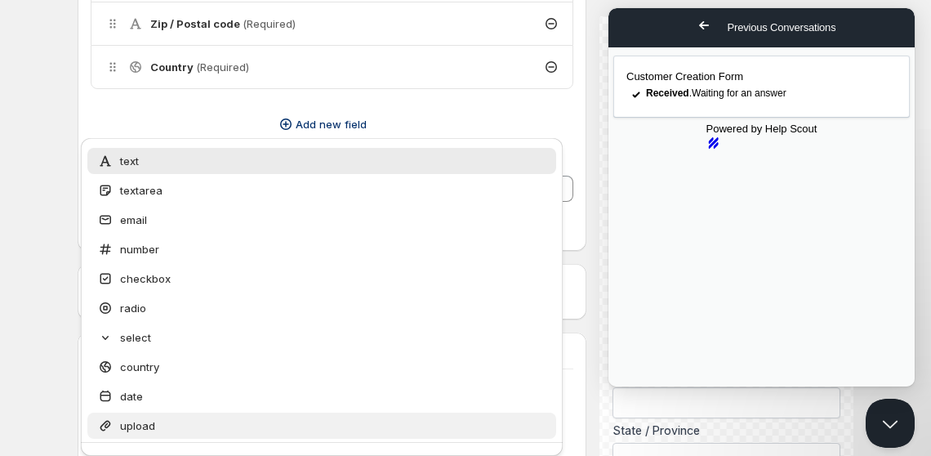
click at [154, 421] on span "upload" at bounding box center [137, 425] width 35 height 16
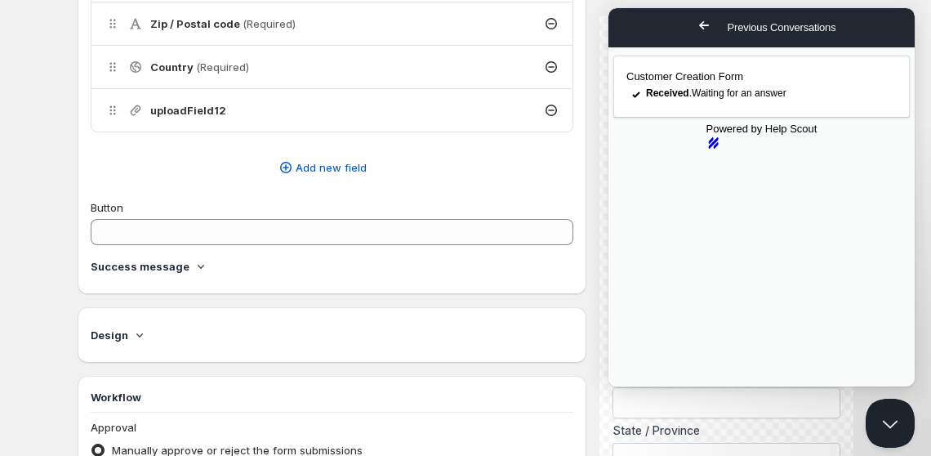
click at [316, 111] on div "uploadField12" at bounding box center [331, 110] width 481 height 42
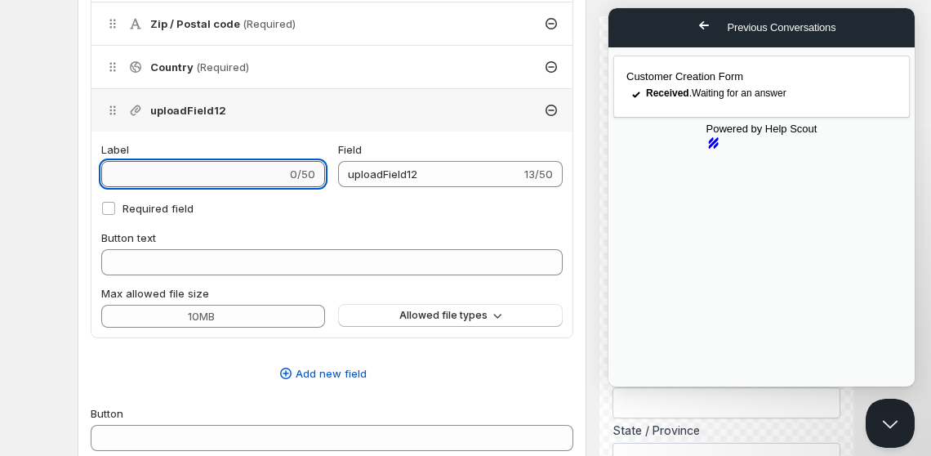
click at [229, 177] on input "Label" at bounding box center [193, 174] width 185 height 26
type input "P"
type input "Pr"
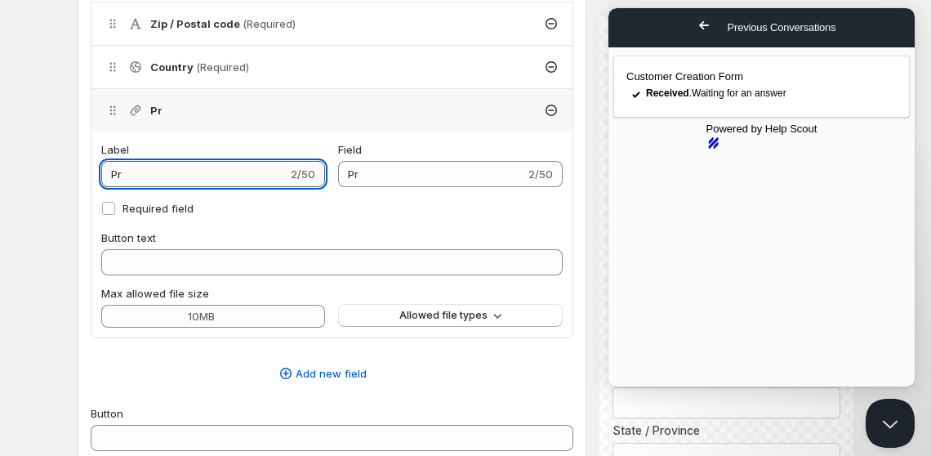
type input "Pro"
type input "Proo"
type input "Proof"
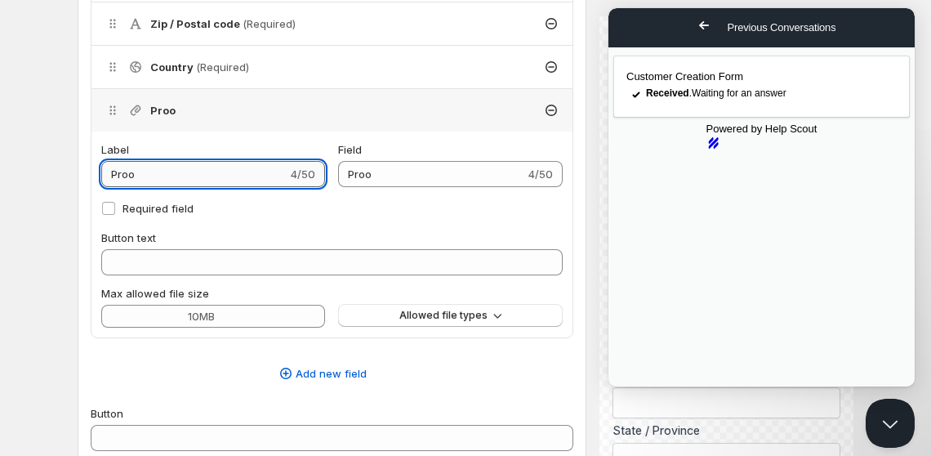
type input "Proof"
type input "Proof o"
type input "Proof_o"
type input "Proof of"
type input "Proof_of"
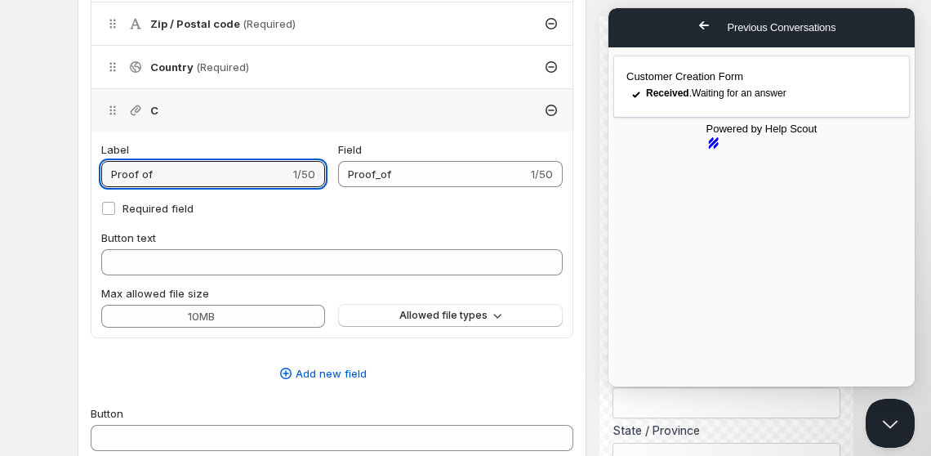
type input "C"
type input "CI"
type input "CIP"
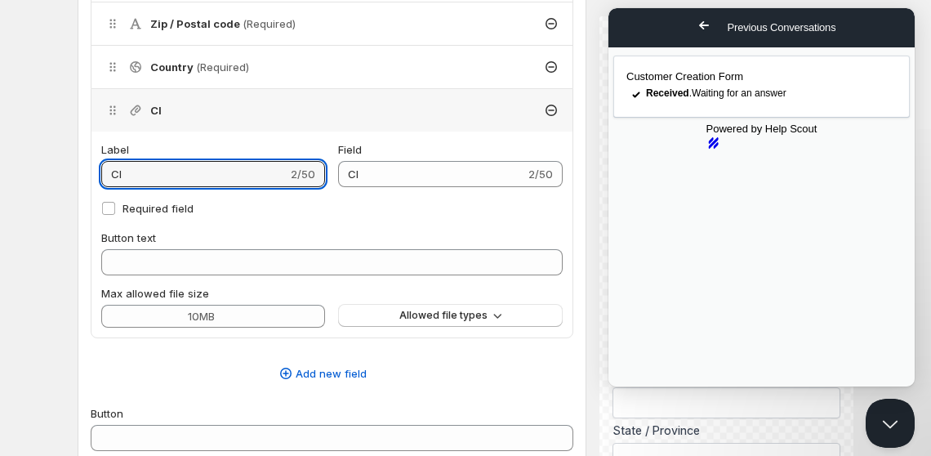
type input "CIP"
type input "CIPC"
type input "CIPC D"
type input "CIPC_D"
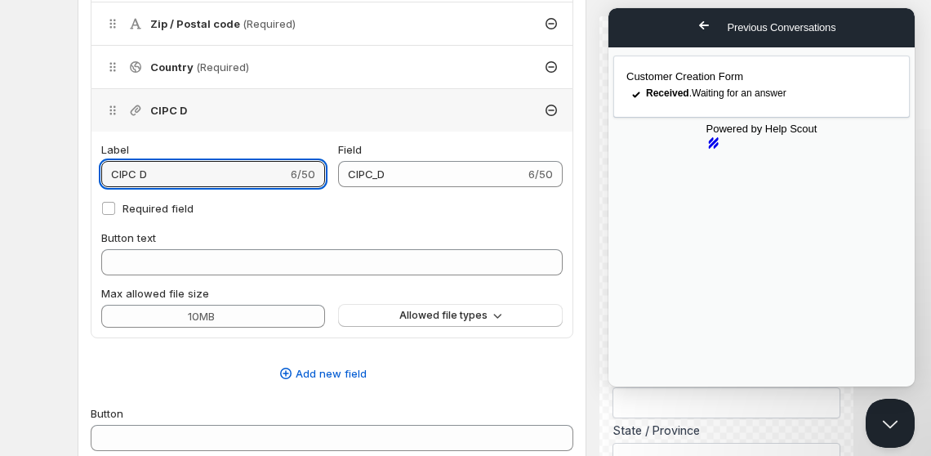
type input "CIPC Do"
type input "CIPC_Do"
type input "CIPC Doc"
type input "CIPC_Doc"
type input "CIPC Docu"
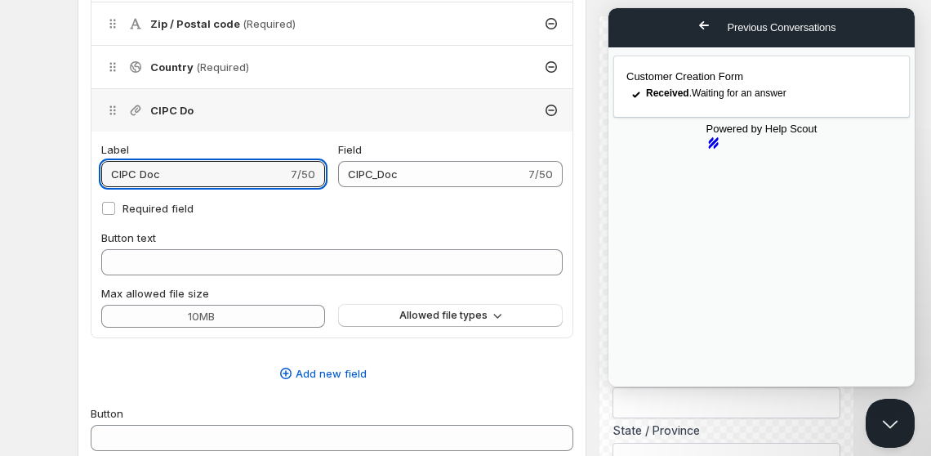
type input "CIPC_Docu"
type input "CIPC Docum"
type input "CIPC_Docum"
type input "CIPC Docume"
type input "CIPC_Docume"
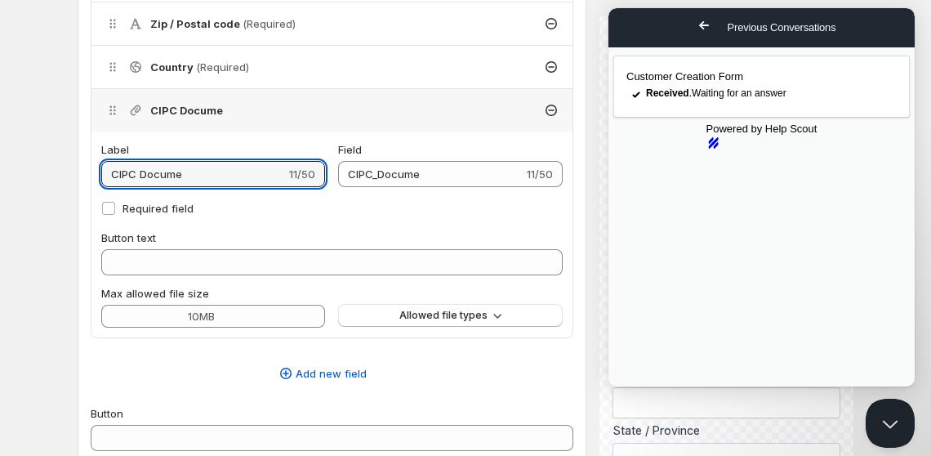
type input "CIPC Documen"
type input "CIPC_Documen"
type input "CIPC Document"
type input "CIPC_Document"
type input "CIPC Documents"
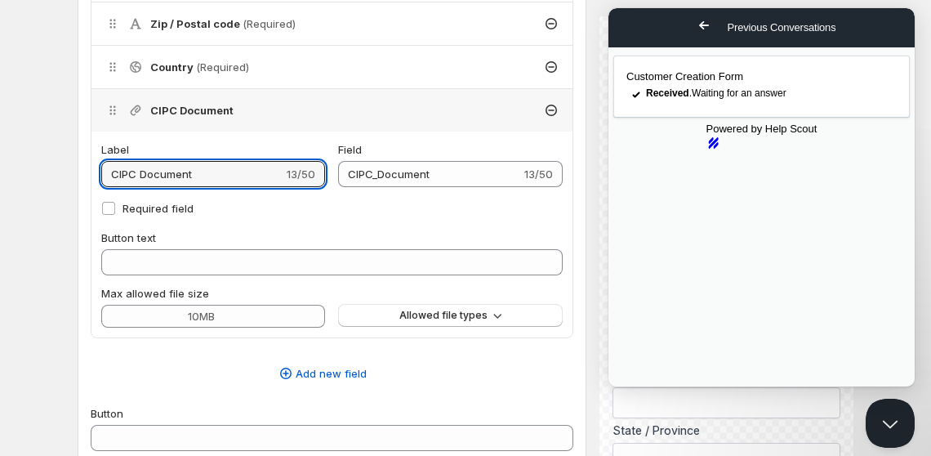
type input "CIPC_Documents"
type input "CIPC Documents"
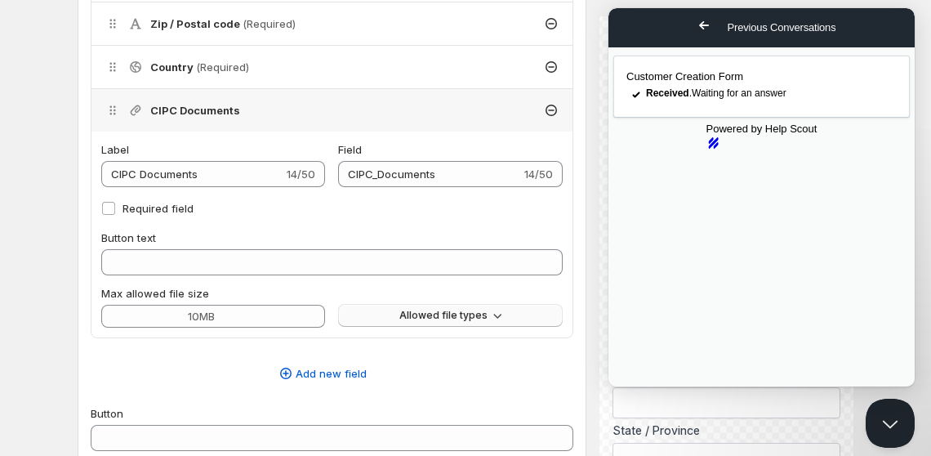
click at [393, 312] on button "Allowed file types" at bounding box center [450, 315] width 224 height 23
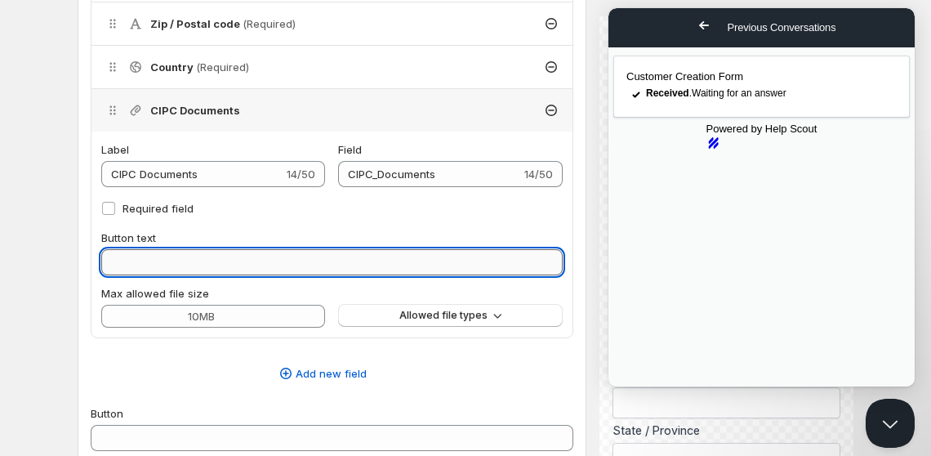
click at [280, 256] on input "Button text" at bounding box center [332, 262] width 462 height 26
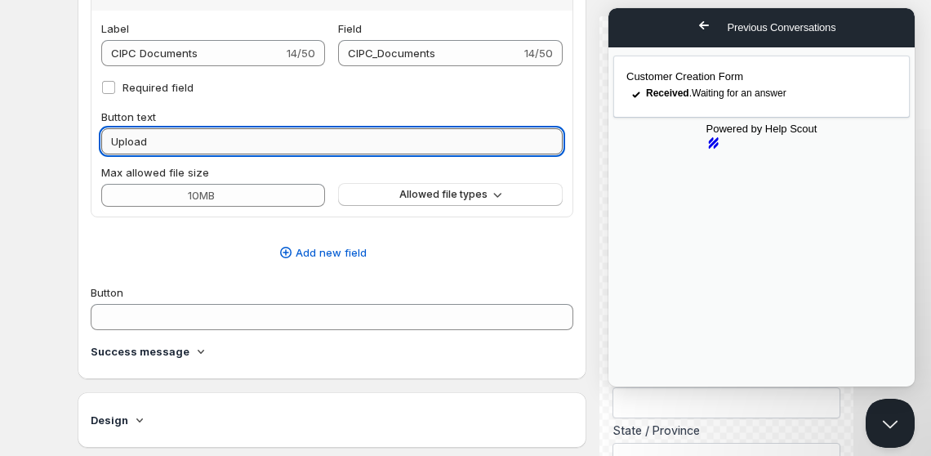
scroll to position [1006, 0]
type input "Upload"
click at [161, 349] on h4 "Success message" at bounding box center [140, 351] width 99 height 16
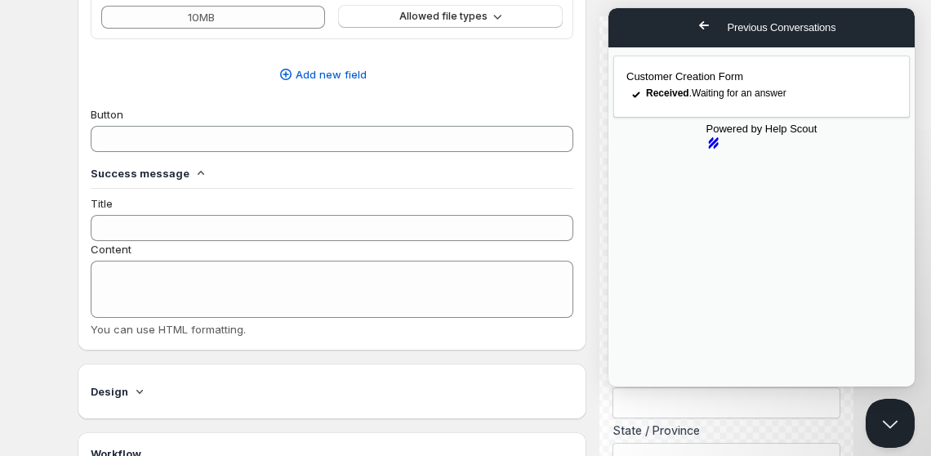
scroll to position [1185, 0]
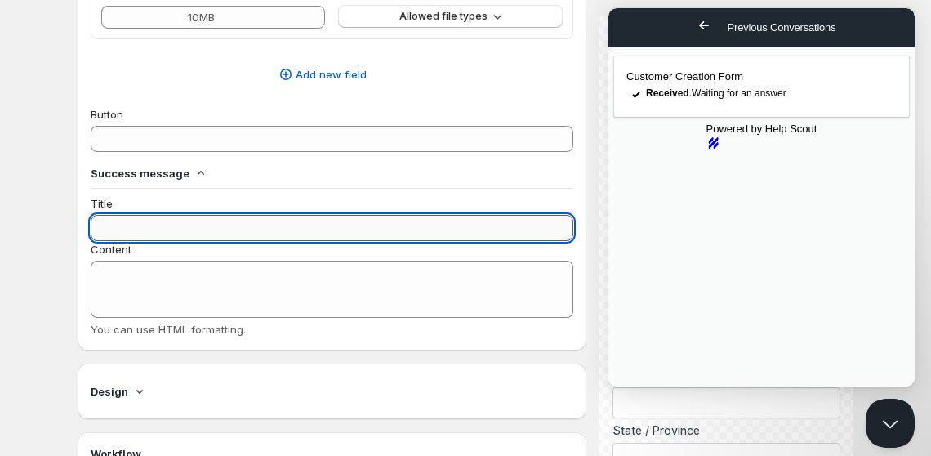
click at [183, 215] on input "Title" at bounding box center [332, 228] width 483 height 26
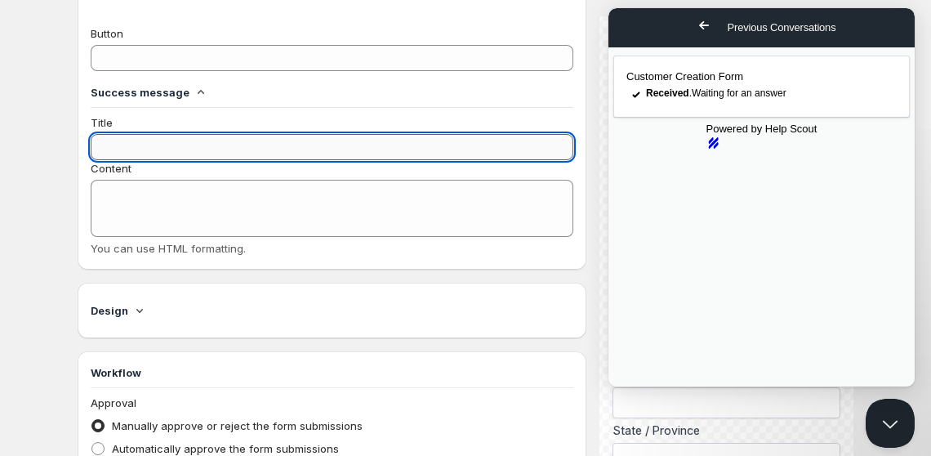
scroll to position [1278, 0]
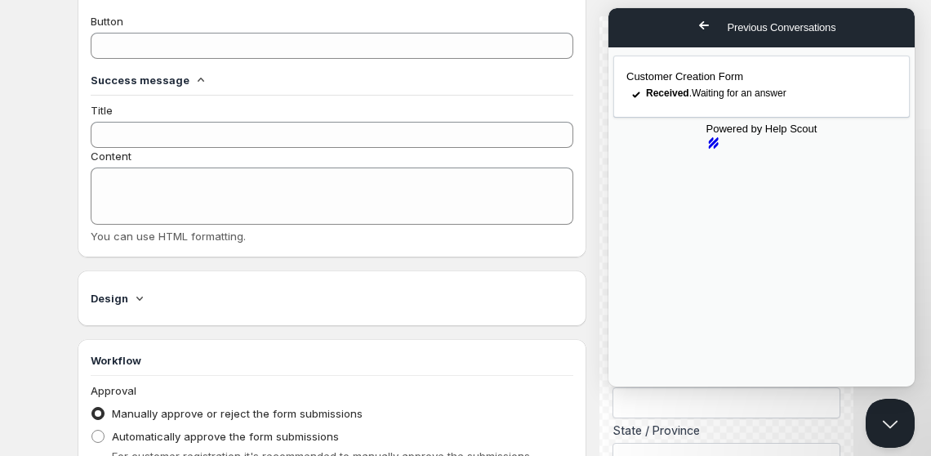
click at [688, 38] on div "Go back" at bounding box center [708, 28] width 40 height 26
click at [694, 33] on span "Go back" at bounding box center [704, 26] width 20 height 20
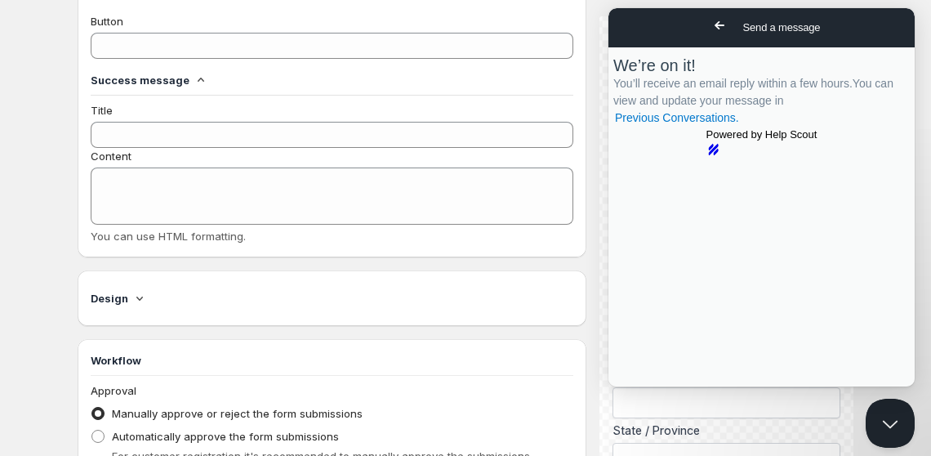
click at [710, 33] on span "Go back" at bounding box center [720, 26] width 20 height 20
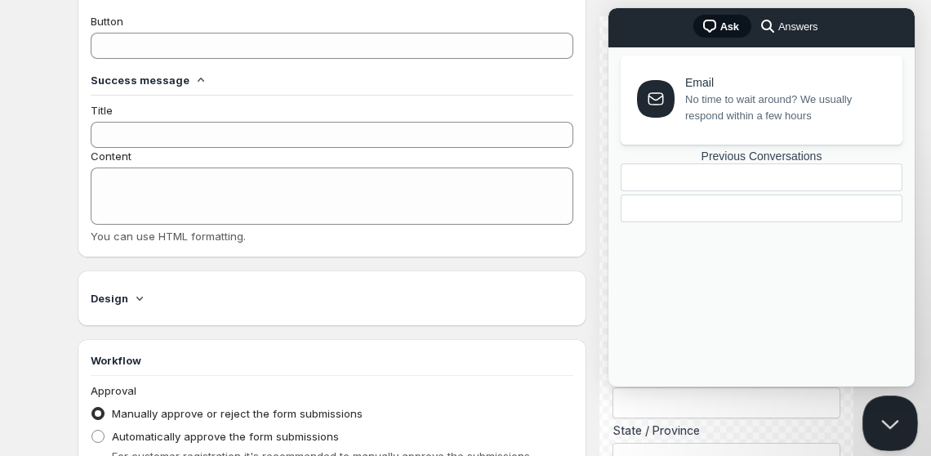
click at [883, 422] on button "Close Beacon popover" at bounding box center [887, 419] width 49 height 49
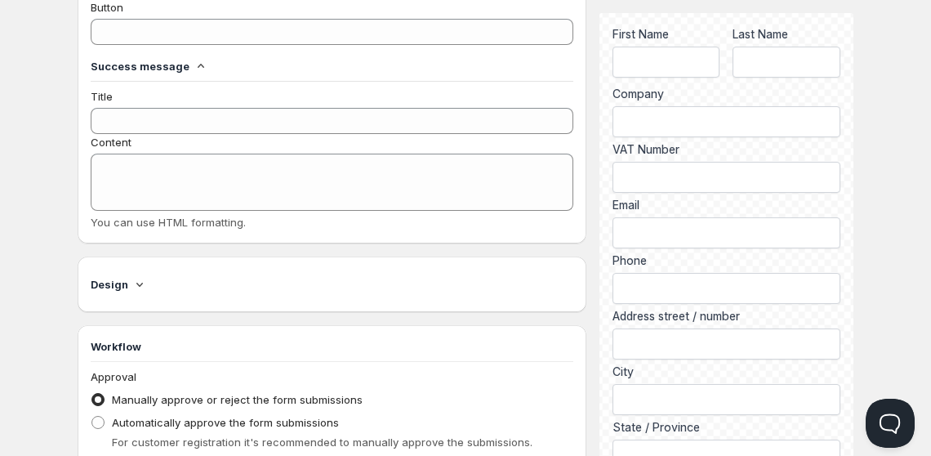
scroll to position [1286, 0]
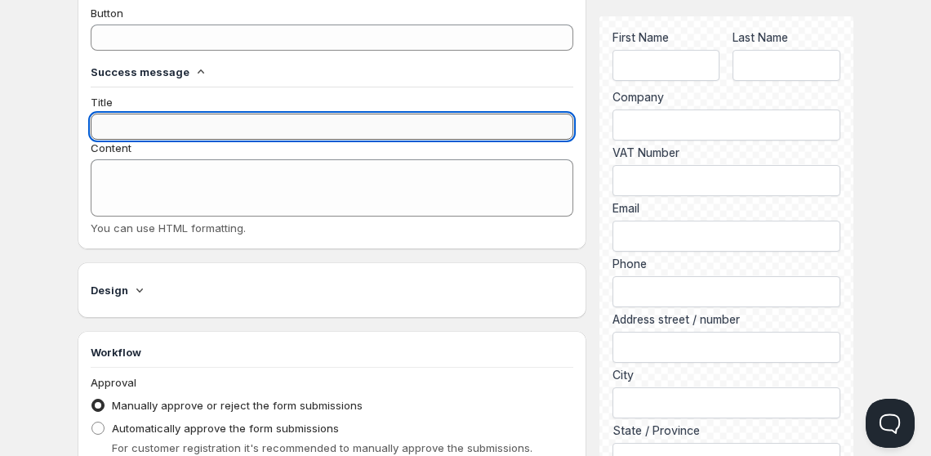
click at [265, 125] on input "Title" at bounding box center [332, 127] width 483 height 26
type input "Form Submitted Successfully!"
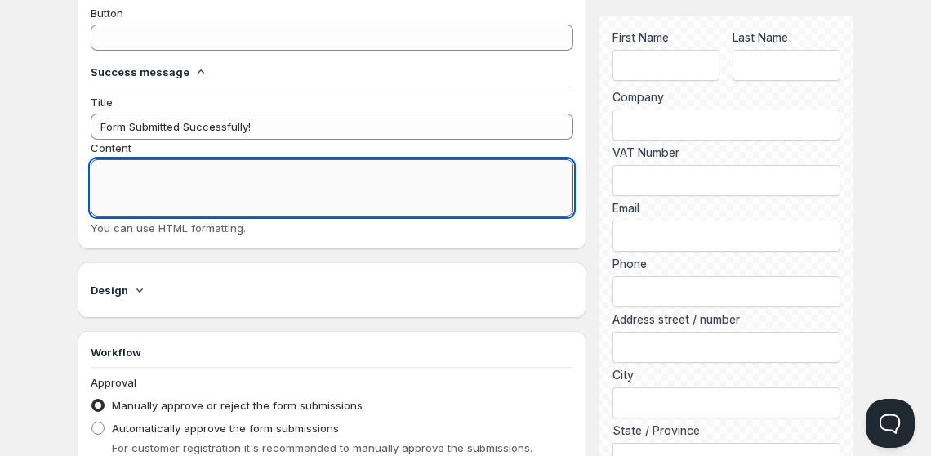
click at [202, 166] on textarea "Content" at bounding box center [332, 187] width 483 height 57
type textarea "Someone from the team will get in touch with you shortly."
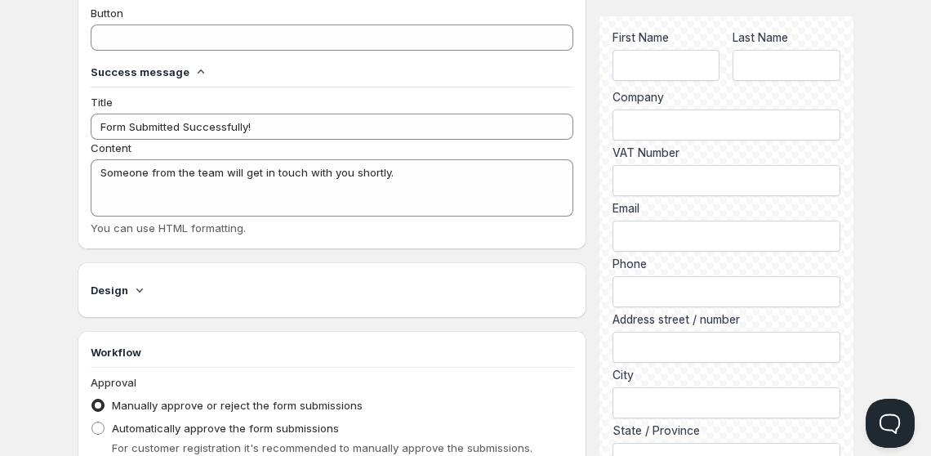
click at [199, 265] on div "Design" at bounding box center [332, 290] width 509 height 56
click at [167, 275] on div "Design" at bounding box center [332, 289] width 483 height 29
click at [139, 290] on icon at bounding box center [140, 290] width 16 height 16
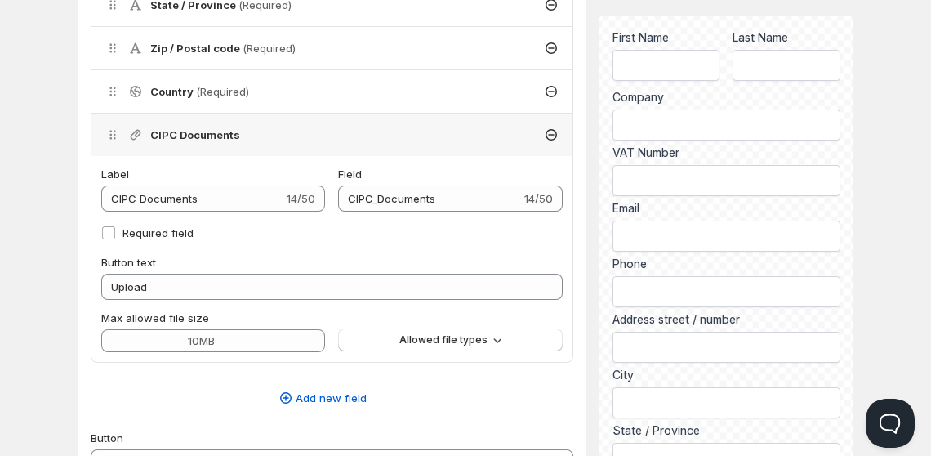
scroll to position [513, 0]
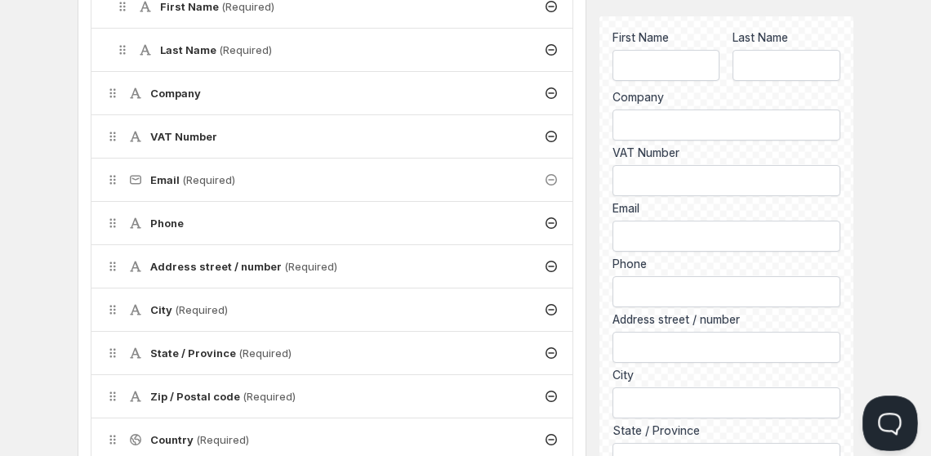
click at [882, 404] on button "Open Beacon popover" at bounding box center [887, 419] width 49 height 49
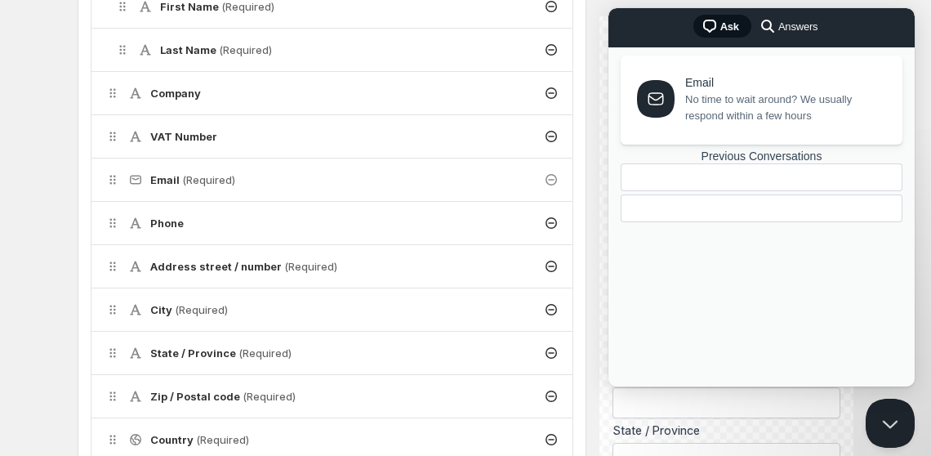
click at [753, 222] on div at bounding box center [762, 208] width 282 height 28
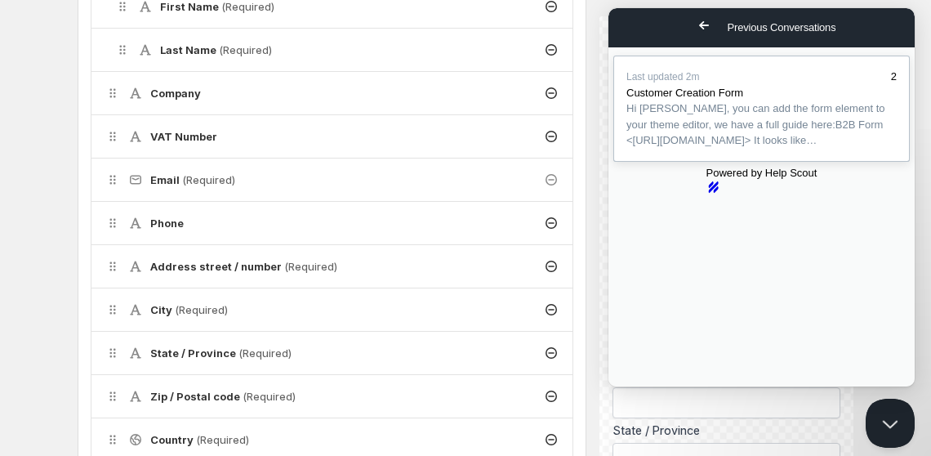
click at [721, 149] on span "Hi [PERSON_NAME], you can add the form element to your theme editor, we have a …" at bounding box center [762, 124] width 270 height 48
type textarea "Thank you for your response! I have created a page and added the app block! If …"
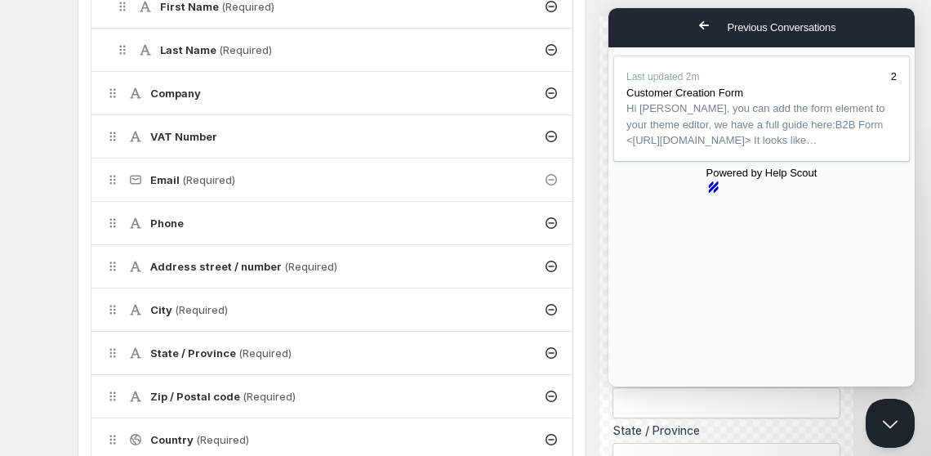
scroll to position [502, 0]
click at [639, 387] on button "Close" at bounding box center [623, 397] width 29 height 21
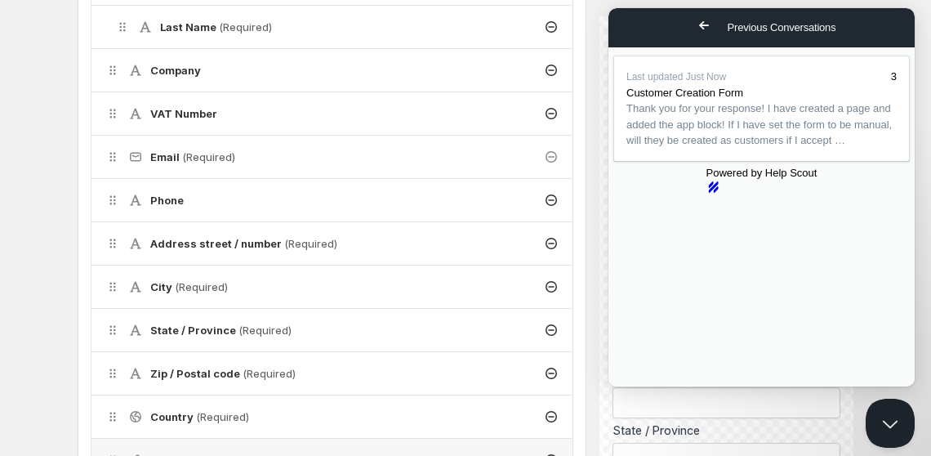
scroll to position [0, 0]
